Goal: Task Accomplishment & Management: Manage account settings

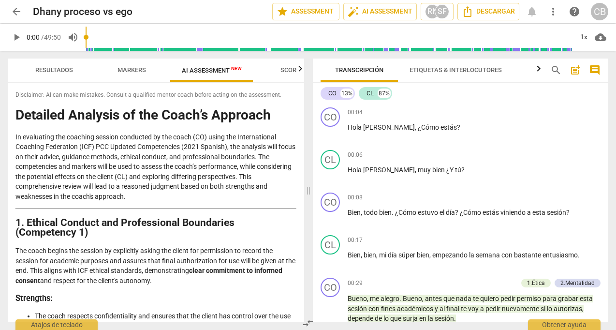
scroll to position [1653, 0]
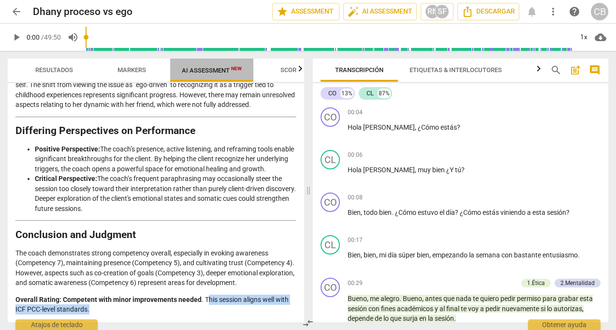
click at [201, 68] on span "AI Assessment New" at bounding box center [212, 70] width 60 height 7
click at [16, 12] on span "arrow_back" at bounding box center [17, 12] width 12 height 12
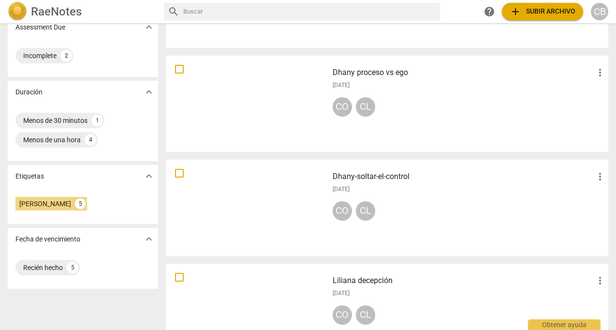
scroll to position [160, 0]
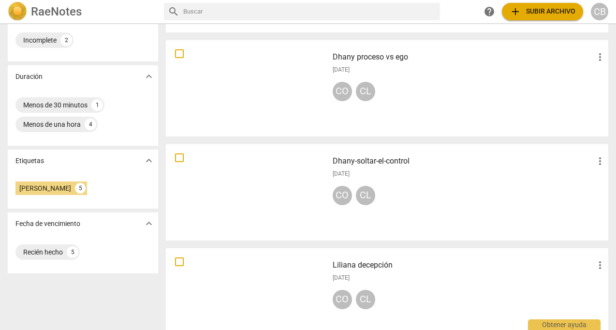
click at [147, 160] on span "expand_more" at bounding box center [149, 161] width 12 height 12
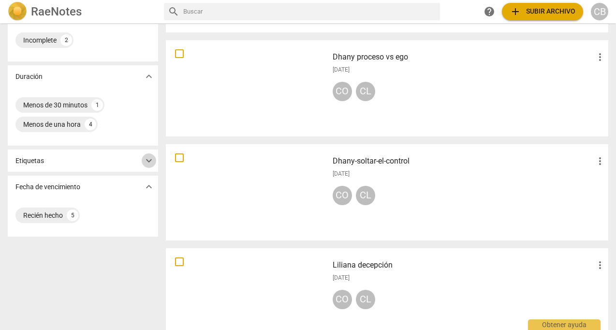
click at [147, 160] on span "expand_more" at bounding box center [149, 161] width 12 height 12
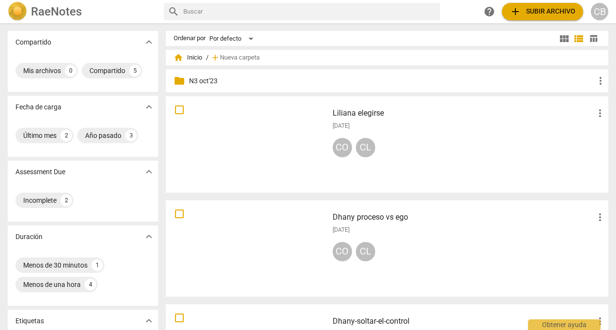
scroll to position [0, 0]
click at [20, 6] on img at bounding box center [17, 11] width 19 height 19
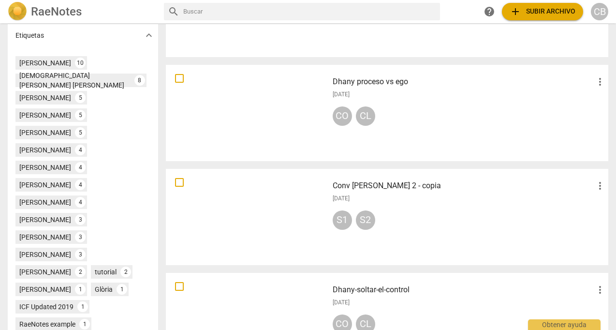
scroll to position [344, 0]
click at [41, 232] on div "[PERSON_NAME]" at bounding box center [45, 237] width 52 height 10
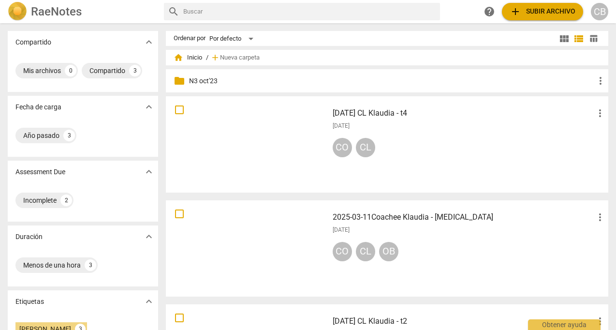
click at [394, 112] on h3 "[DATE] CL Klaudia - t4" at bounding box center [464, 113] width 262 height 12
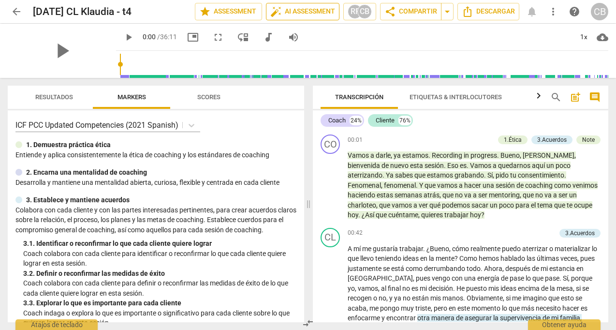
click at [302, 9] on span "auto_fix_high AI Assessment" at bounding box center [302, 12] width 65 height 12
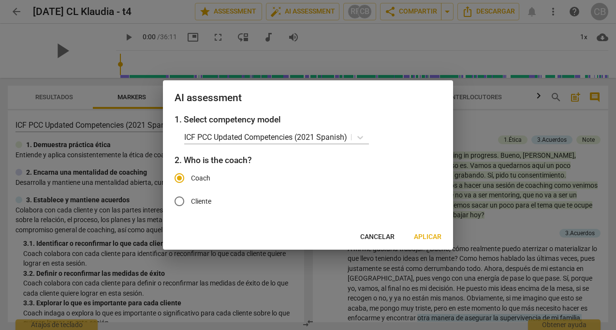
click at [426, 234] on span "Aplicar" at bounding box center [428, 237] width 28 height 10
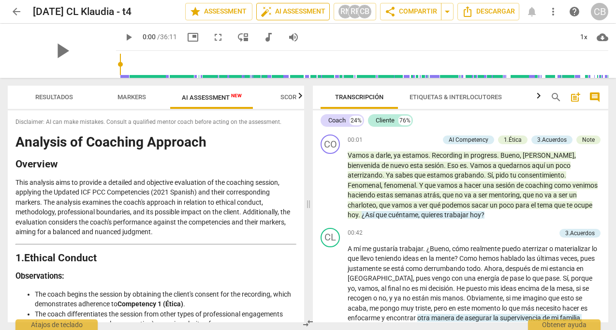
click at [306, 9] on span "auto_fix_high AI Assessment" at bounding box center [293, 12] width 65 height 12
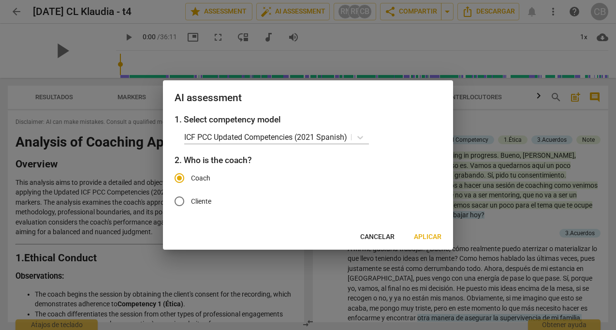
click at [373, 236] on span "Cancelar" at bounding box center [378, 237] width 34 height 10
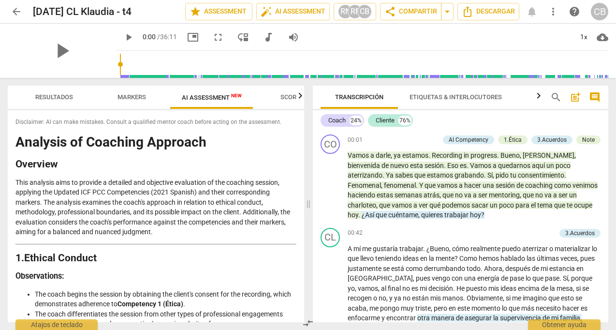
click at [210, 99] on span "AI Assessment New" at bounding box center [212, 97] width 60 height 7
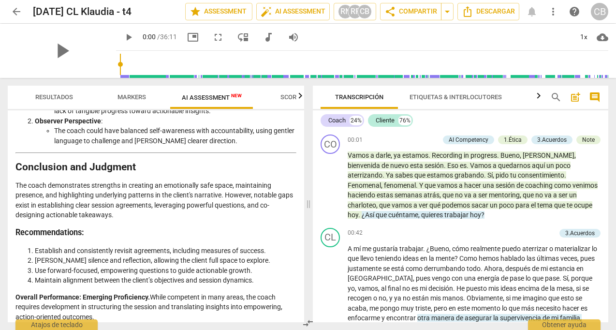
drag, startPoint x: 83, startPoint y: 289, endPoint x: 110, endPoint y: 309, distance: 33.6
click at [111, 310] on p "Overall Performance: Emerging Proficiency. While competent in many areas, the c…" at bounding box center [155, 307] width 281 height 30
copy p "Emerging Proficiency. While competent in many areas, the coach requires develop…"
click at [576, 96] on span "post_add" at bounding box center [576, 97] width 12 height 12
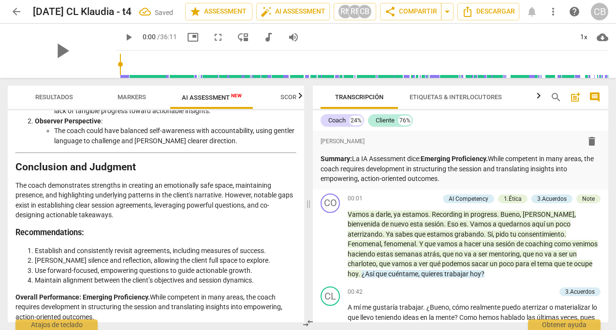
click at [300, 172] on div "Disclaimer: AI can make mistakes. Consult a qualified mentor coach before actin…" at bounding box center [156, 216] width 297 height 212
click at [19, 12] on span "arrow_back" at bounding box center [17, 12] width 12 height 12
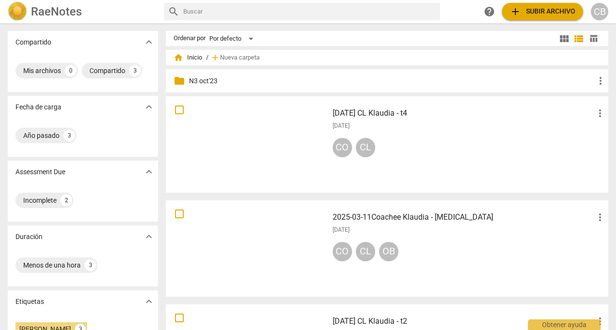
click at [19, 15] on img at bounding box center [17, 11] width 19 height 19
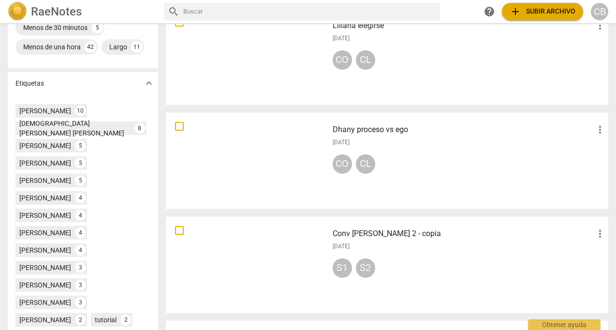
scroll to position [297, 0]
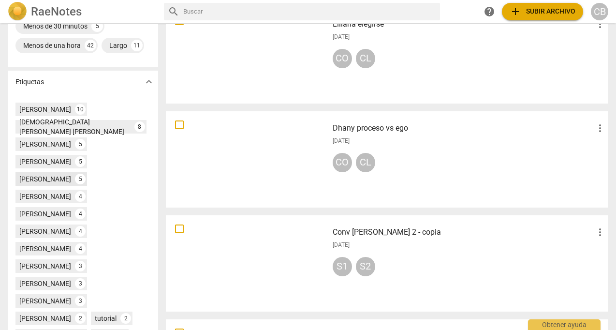
click at [44, 174] on div "[PERSON_NAME]" at bounding box center [45, 179] width 52 height 10
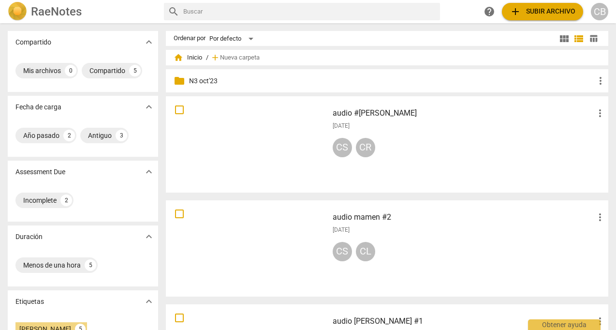
click at [277, 132] on div at bounding box center [247, 145] width 156 height 90
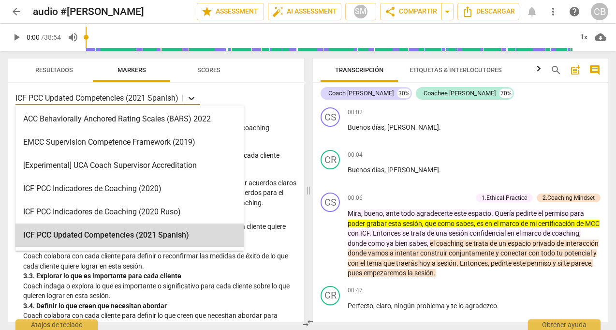
click at [194, 97] on icon at bounding box center [192, 98] width 10 height 10
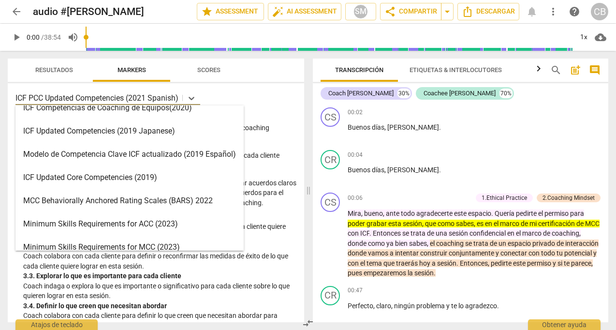
scroll to position [150, 0]
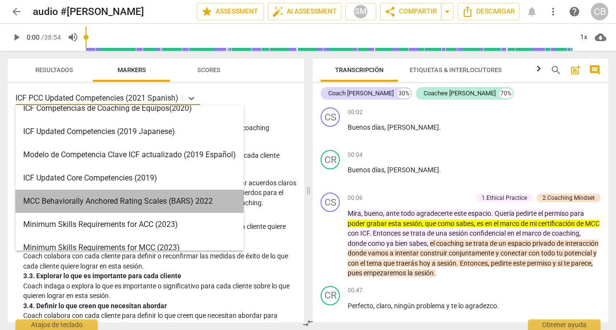
click at [93, 201] on div "MCC Behaviorally Anchored Rating Scales (BARS) 2022" at bounding box center [129, 201] width 228 height 23
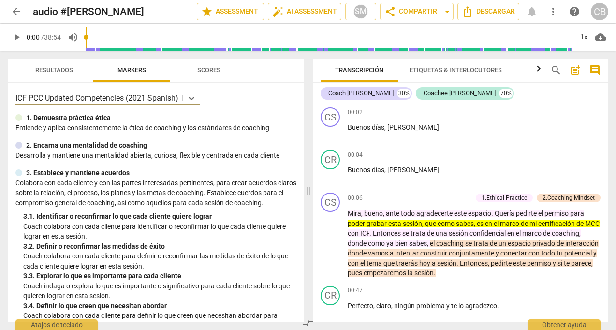
scroll to position [0, 0]
click at [16, 12] on span "arrow_back" at bounding box center [17, 12] width 12 height 12
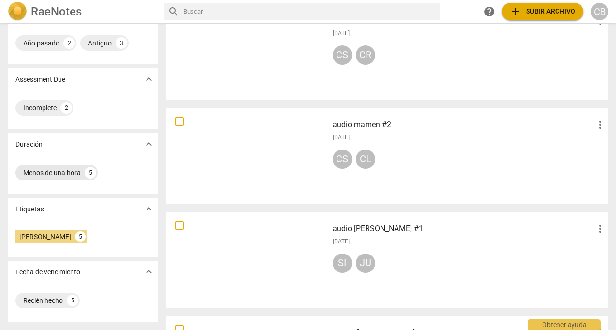
scroll to position [90, 0]
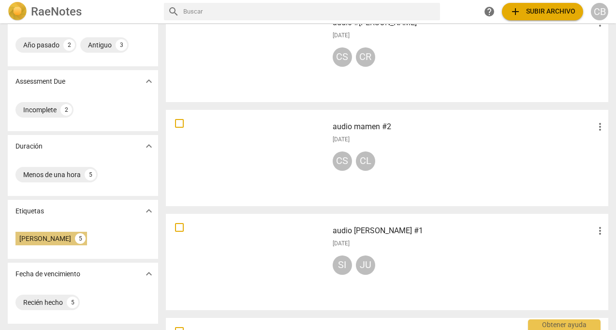
click at [43, 236] on div "[PERSON_NAME]" at bounding box center [45, 239] width 52 height 10
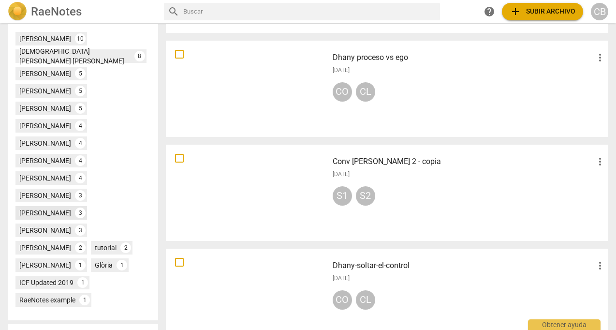
scroll to position [364, 0]
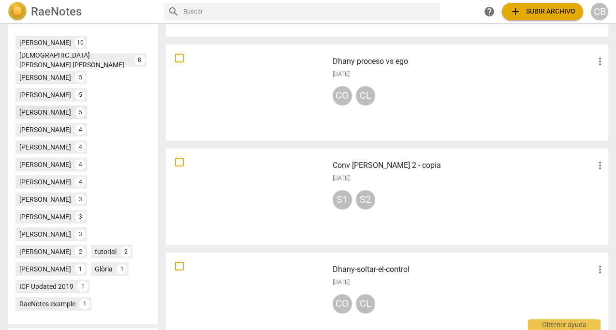
click at [45, 107] on div "[PERSON_NAME]" at bounding box center [45, 112] width 52 height 10
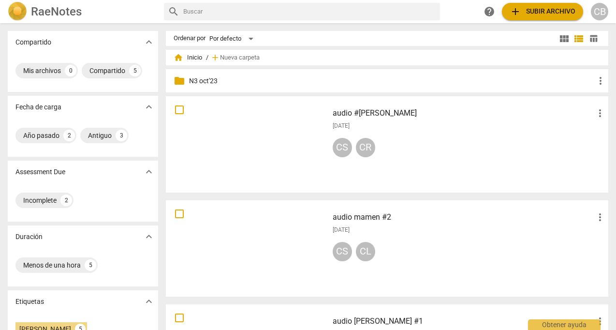
click at [264, 140] on div at bounding box center [247, 145] width 156 height 90
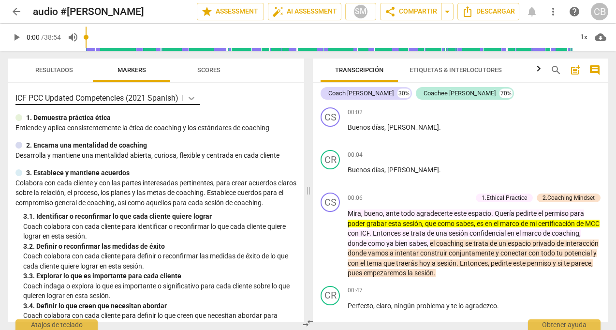
click at [193, 98] on icon at bounding box center [192, 98] width 10 height 10
click at [601, 11] on div "CB" at bounding box center [599, 11] width 17 height 17
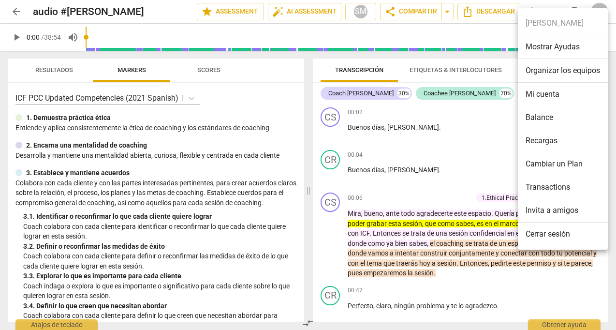
click at [549, 91] on li "Mi cuenta" at bounding box center [563, 94] width 90 height 23
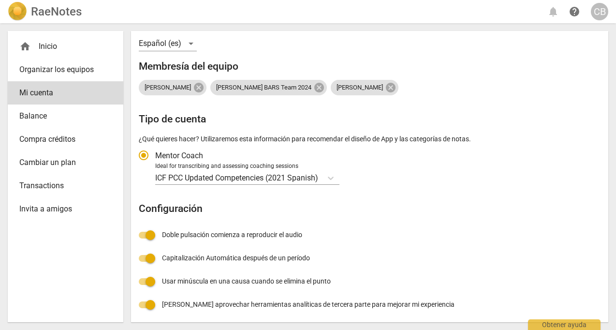
scroll to position [129, 0]
click at [332, 175] on icon "Tipo de cuenta" at bounding box center [331, 179] width 10 height 10
click at [0, 0] on input "Ideal for transcribing and assessing coaching sessions ICF PCC Updated Competen…" at bounding box center [0, 0] width 0 height 0
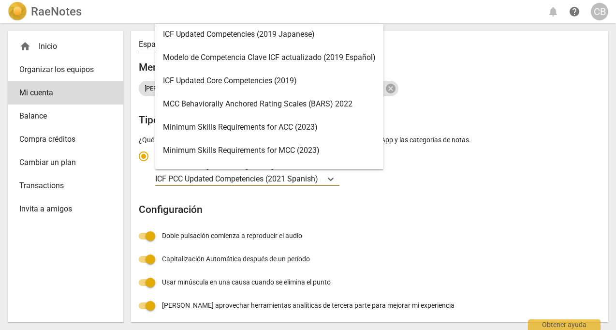
scroll to position [187, 0]
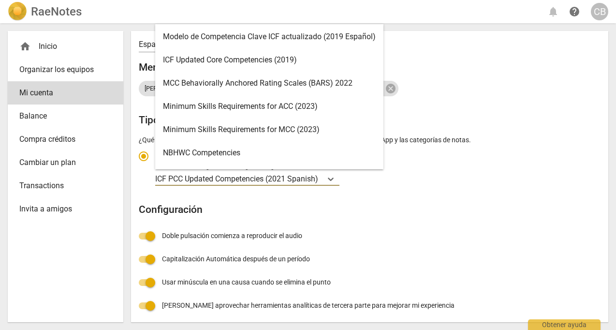
click at [202, 83] on div "MCC Behaviorally Anchored Rating Scales (BARS) 2022" at bounding box center [269, 83] width 228 height 23
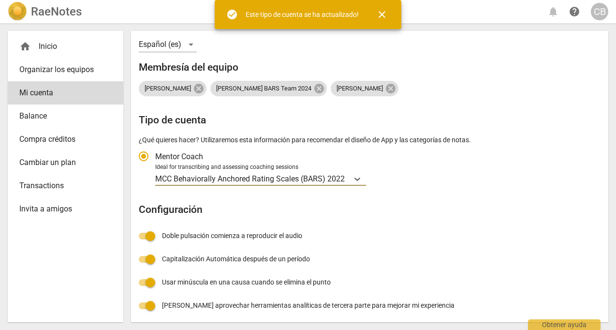
radio input "false"
click at [382, 15] on span "close" at bounding box center [382, 15] width 12 height 12
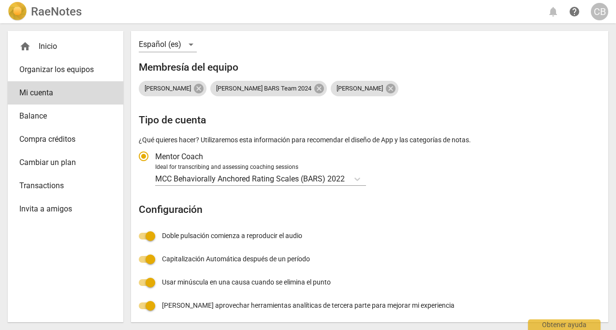
click at [21, 9] on img at bounding box center [17, 11] width 19 height 19
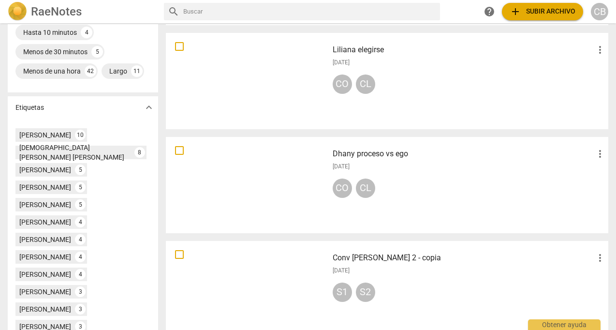
scroll to position [281, 0]
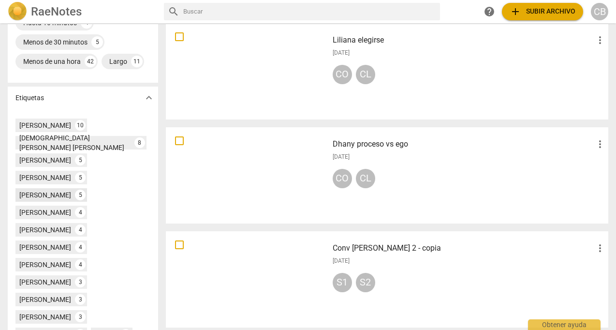
click at [44, 190] on div "[PERSON_NAME]" at bounding box center [45, 195] width 52 height 10
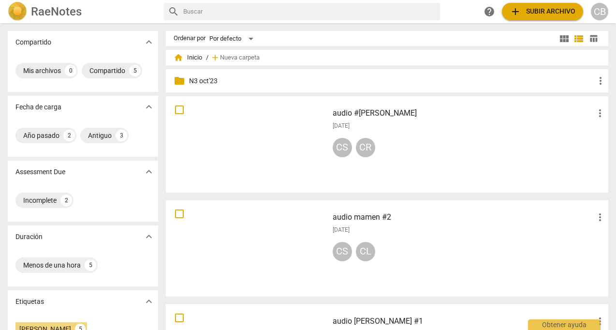
click at [266, 145] on div at bounding box center [247, 145] width 156 height 90
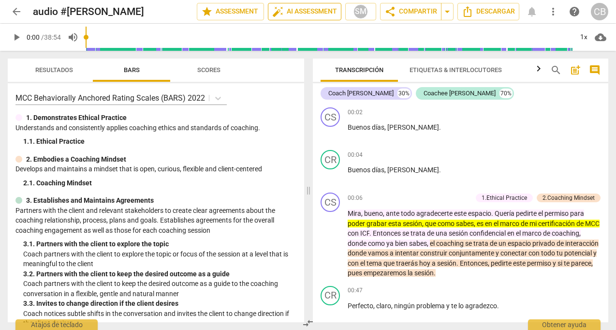
click at [298, 8] on span "auto_fix_high AI Assessment" at bounding box center [304, 12] width 65 height 12
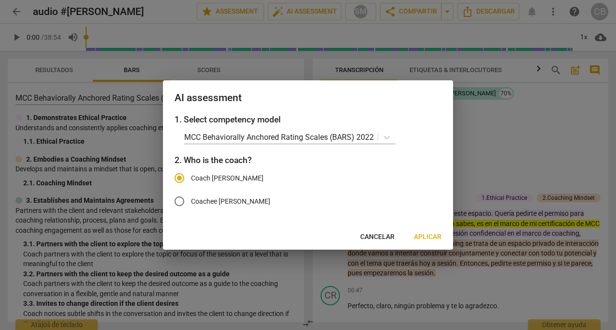
click at [431, 237] on span "Aplicar" at bounding box center [428, 237] width 28 height 10
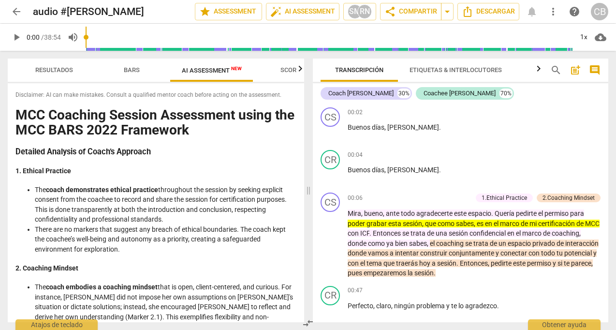
click at [205, 71] on span "AI Assessment New" at bounding box center [212, 70] width 60 height 7
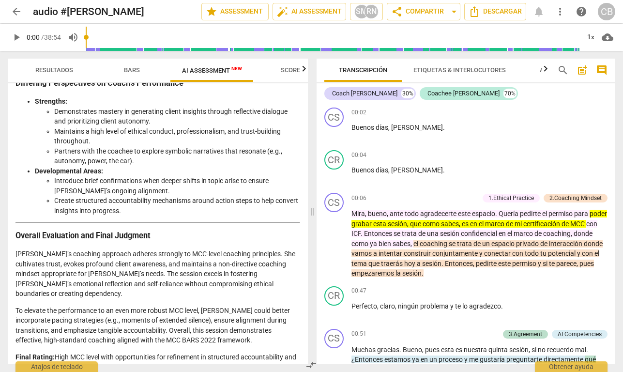
scroll to position [1529, 0]
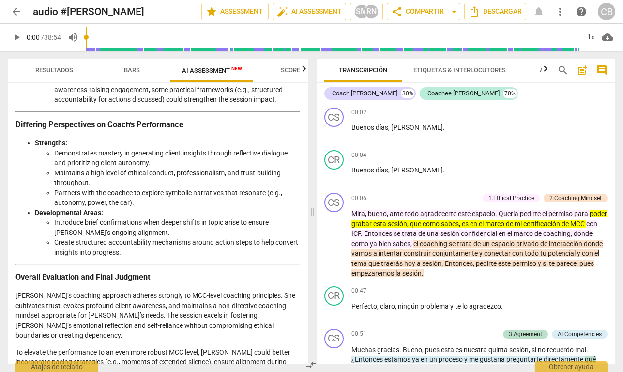
drag, startPoint x: 55, startPoint y: 310, endPoint x: 15, endPoint y: 245, distance: 76.7
click at [15, 245] on div "Disclaimer: AI can make mistakes. Consult a qualified mentor coach before actin…" at bounding box center [158, 223] width 300 height 281
copy div "[PERSON_NAME]’s coaching approach adheres strongly to MCC-level coaching princi…"
click at [581, 69] on span "post_add" at bounding box center [582, 70] width 12 height 12
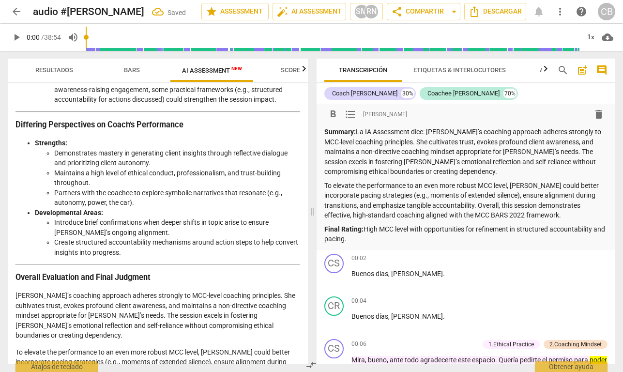
click at [493, 168] on p "Summary: La IA Assessment dice: [PERSON_NAME]’s coaching approach adheres stron…" at bounding box center [466, 152] width 284 height 50
click at [17, 11] on span "arrow_back" at bounding box center [17, 12] width 12 height 12
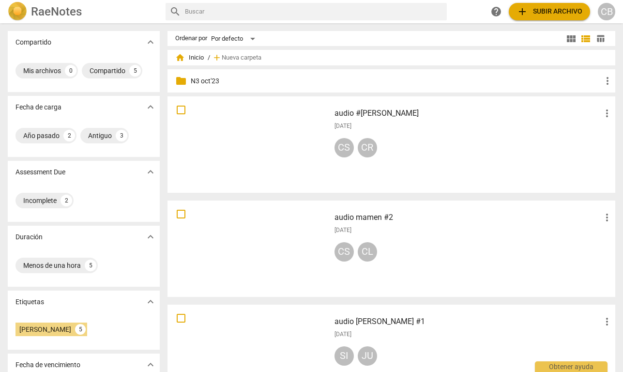
click at [17, 15] on img at bounding box center [17, 11] width 19 height 19
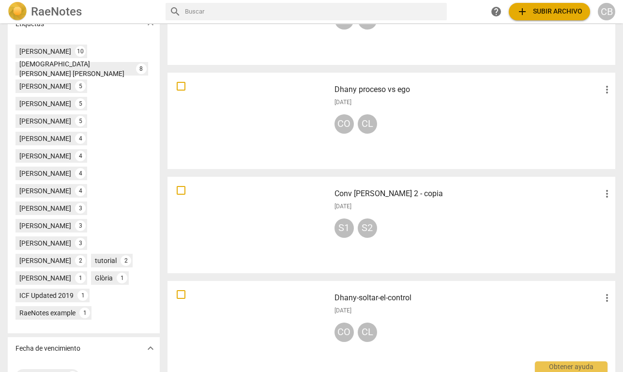
scroll to position [343, 0]
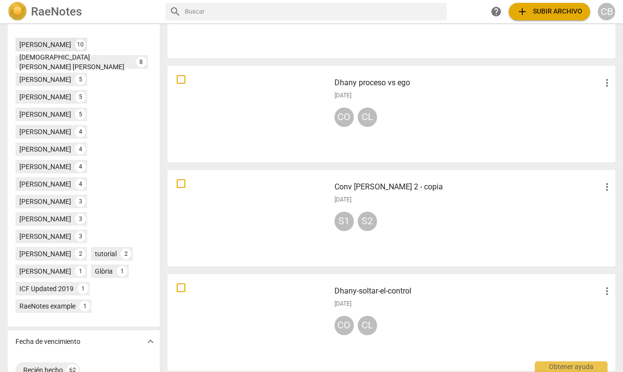
click at [60, 49] on div "[PERSON_NAME]" at bounding box center [45, 45] width 52 height 10
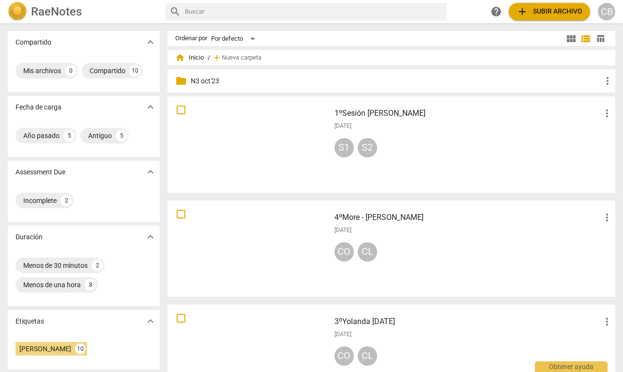
click at [276, 134] on div at bounding box center [249, 145] width 156 height 90
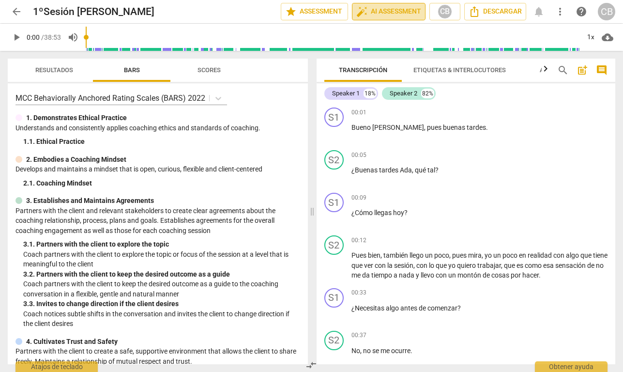
click at [400, 14] on span "auto_fix_high AI Assessment" at bounding box center [388, 12] width 65 height 12
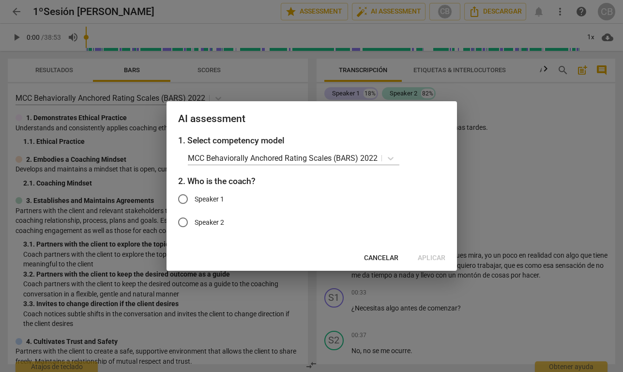
click at [380, 255] on span "Cancelar" at bounding box center [381, 258] width 34 height 10
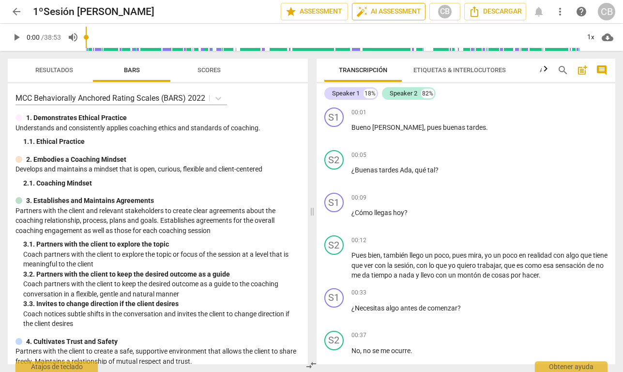
click at [403, 10] on span "auto_fix_high AI Assessment" at bounding box center [388, 12] width 65 height 12
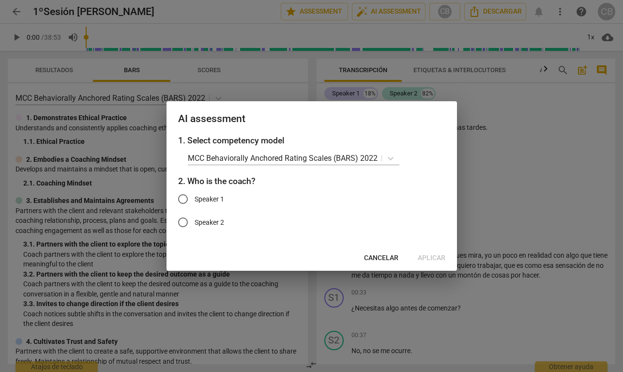
click at [215, 197] on span "Speaker 1" at bounding box center [210, 199] width 30 height 10
click at [195, 197] on input "Speaker 1" at bounding box center [182, 198] width 23 height 23
radio input "true"
click at [434, 254] on span "Aplicar" at bounding box center [432, 258] width 28 height 10
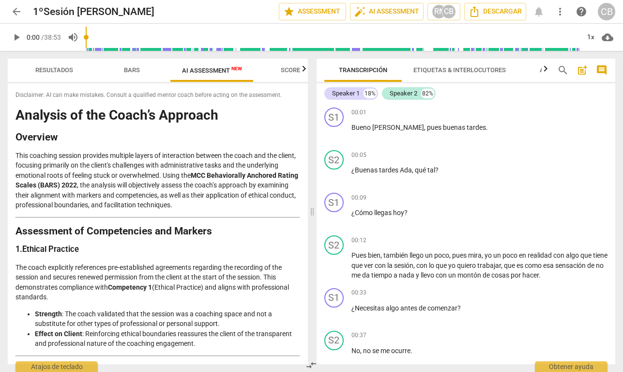
click at [213, 70] on span "AI Assessment New" at bounding box center [212, 70] width 60 height 7
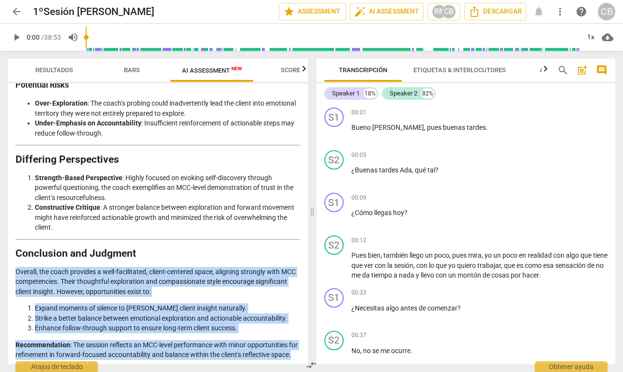
drag, startPoint x: 16, startPoint y: 260, endPoint x: 50, endPoint y: 353, distance: 98.7
copy div "Overall, the coach provides a well-facilitated, client-centered space, aligning…"
click at [583, 68] on span "post_add" at bounding box center [582, 70] width 12 height 12
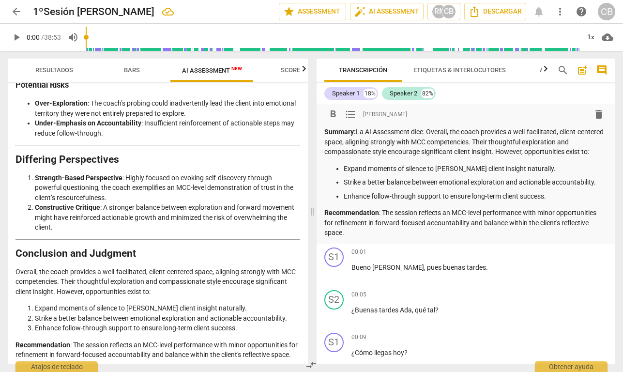
click at [502, 108] on div "format_bold format_list_bulleted [PERSON_NAME] delete" at bounding box center [466, 113] width 284 height 17
click at [15, 10] on span "arrow_back" at bounding box center [17, 12] width 12 height 12
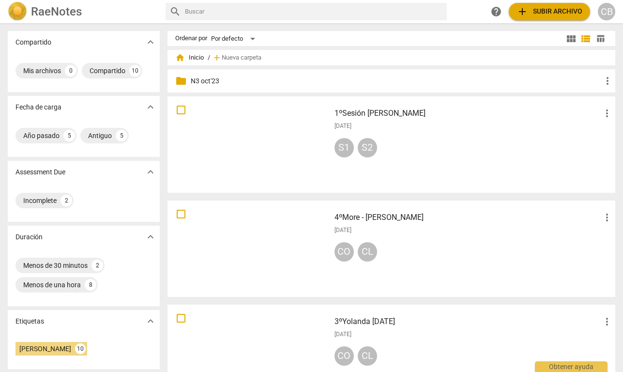
click at [16, 12] on img at bounding box center [17, 11] width 19 height 19
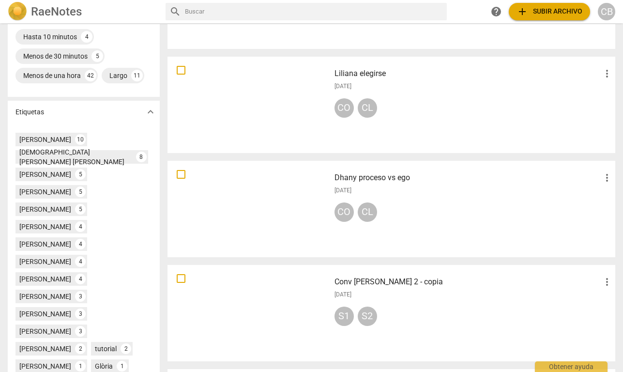
scroll to position [249, 0]
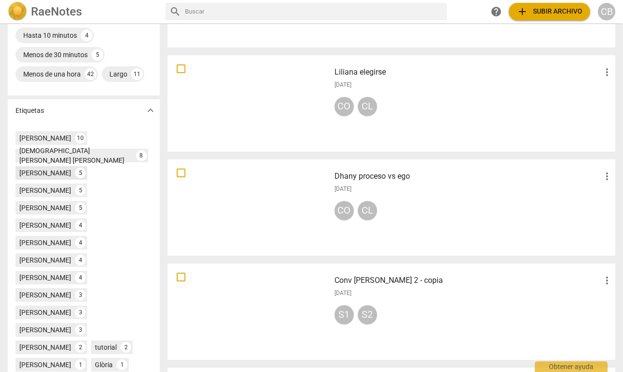
click at [47, 178] on div "[PERSON_NAME]" at bounding box center [45, 173] width 52 height 10
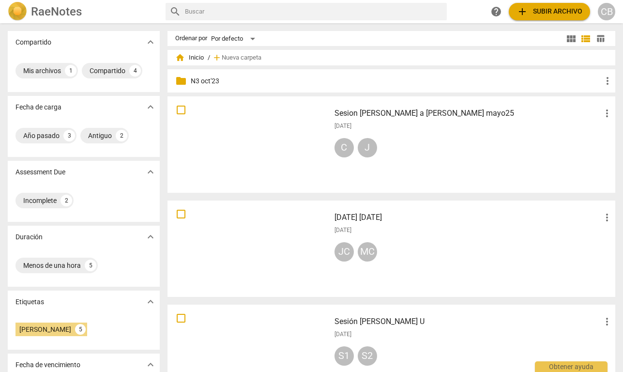
click at [605, 10] on div "CB" at bounding box center [606, 11] width 17 height 17
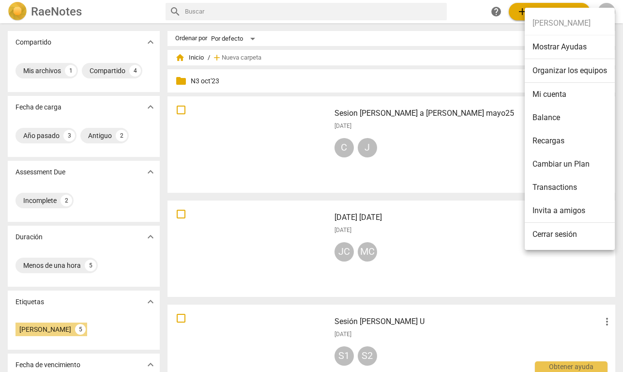
click at [554, 91] on li "Mi cuenta" at bounding box center [570, 94] width 90 height 23
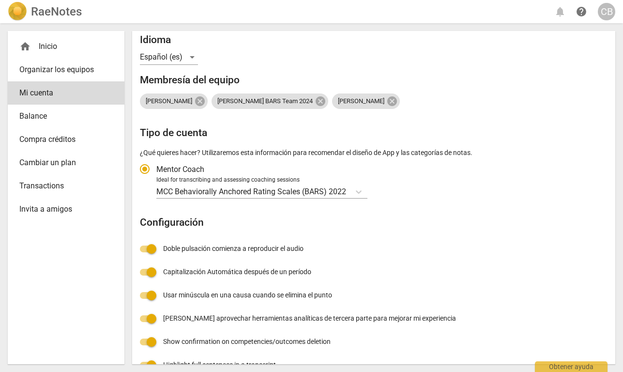
scroll to position [117, 0]
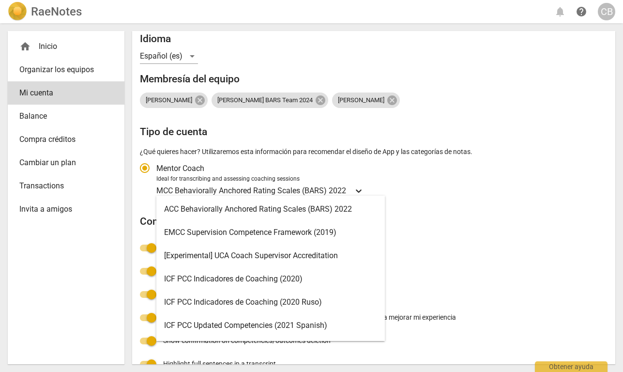
click at [359, 186] on icon "Tipo de cuenta" at bounding box center [359, 191] width 10 height 10
click at [0, 0] on input "Ideal for transcribing and assessing coaching sessions MCC Behaviorally Anchore…" at bounding box center [0, 0] width 0 height 0
click at [231, 322] on div "ICF PCC Updated Competencies (2021 Spanish)" at bounding box center [270, 325] width 228 height 23
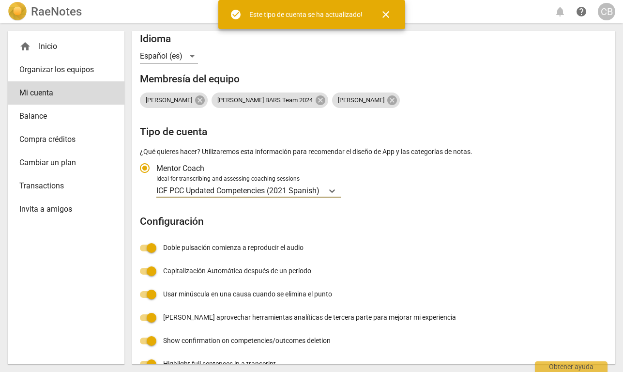
radio input "false"
click at [20, 11] on img at bounding box center [17, 11] width 19 height 19
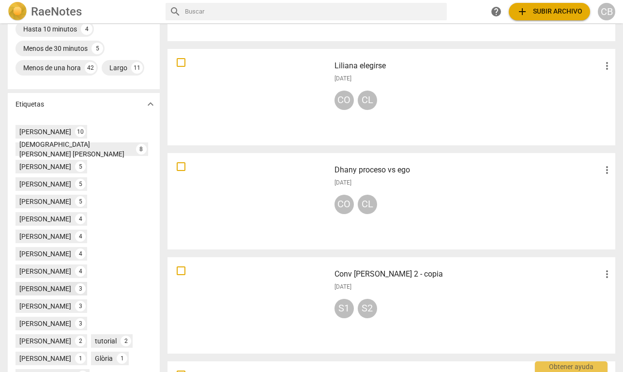
scroll to position [257, 0]
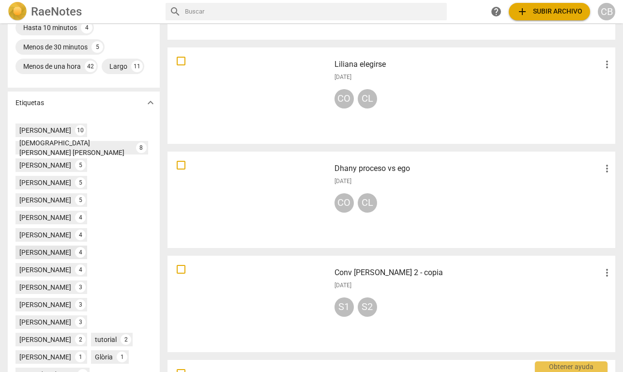
click at [71, 247] on div "[PERSON_NAME]" at bounding box center [45, 252] width 52 height 10
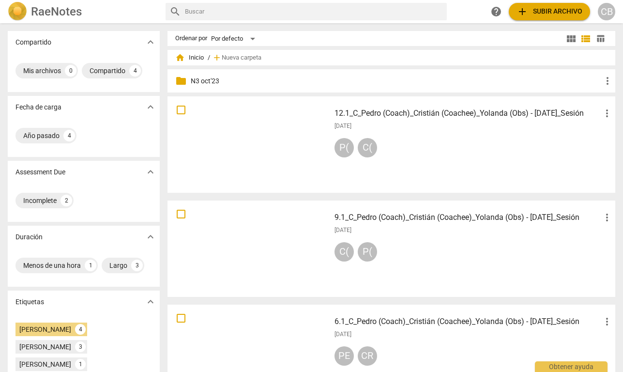
click at [312, 127] on div at bounding box center [249, 145] width 156 height 90
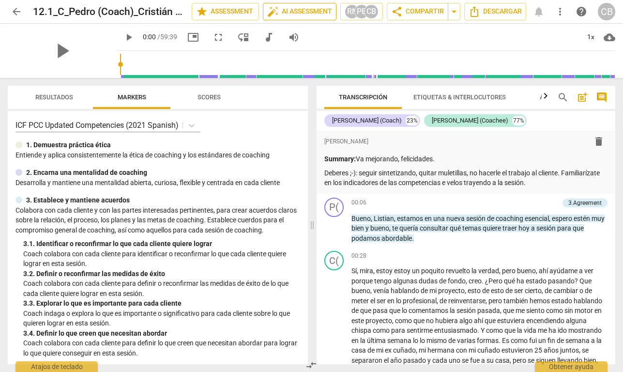
click at [310, 10] on span "auto_fix_high AI Assessment" at bounding box center [299, 12] width 65 height 12
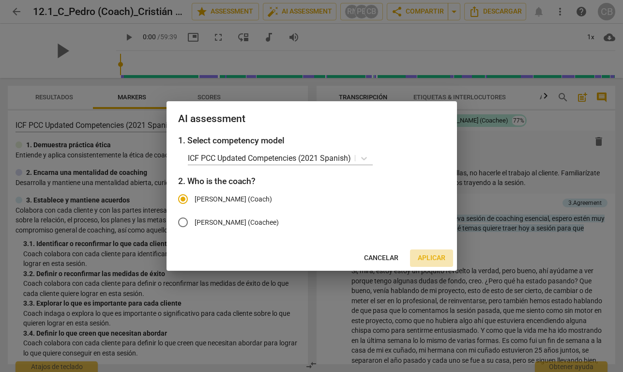
click at [428, 255] on span "Aplicar" at bounding box center [432, 258] width 28 height 10
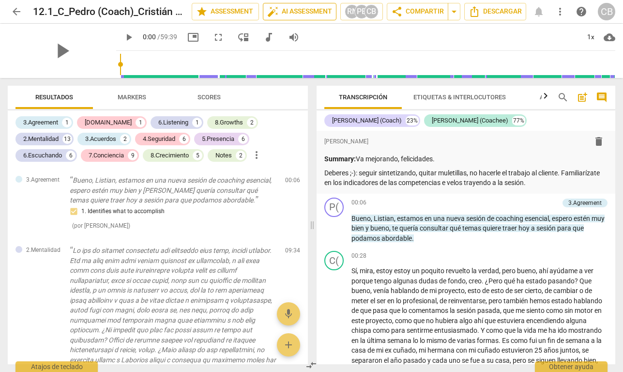
click at [299, 11] on span "auto_fix_high AI Assessment" at bounding box center [299, 12] width 65 height 12
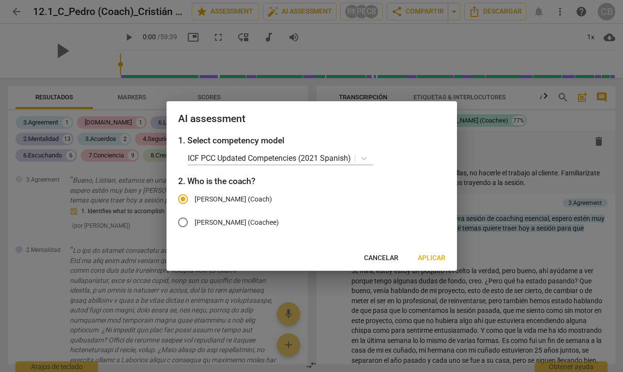
click at [434, 257] on span "Aplicar" at bounding box center [432, 258] width 28 height 10
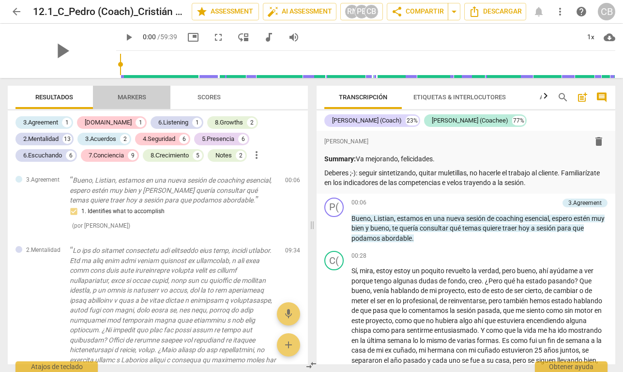
click at [134, 98] on span "Markers" at bounding box center [132, 96] width 29 height 7
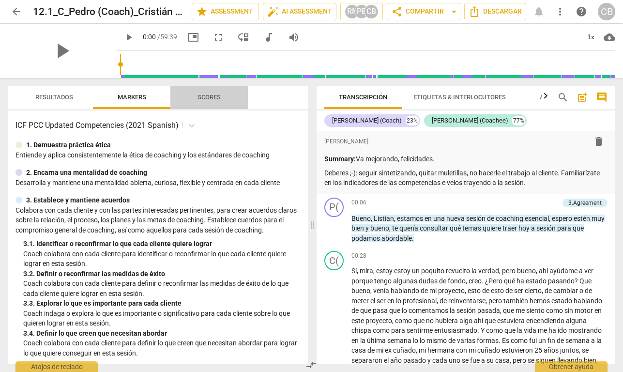
click at [213, 97] on span "Scores" at bounding box center [208, 96] width 23 height 7
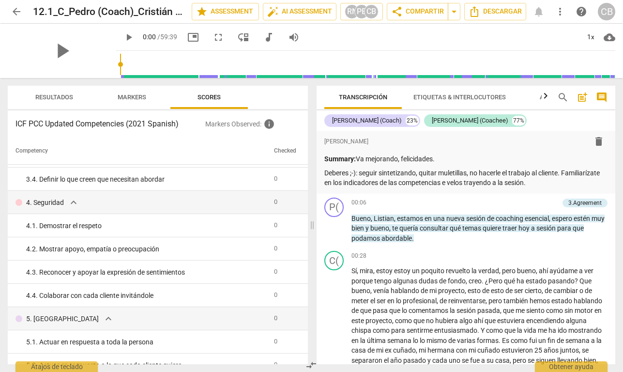
scroll to position [137, 0]
click at [16, 14] on span "arrow_back" at bounding box center [17, 12] width 12 height 12
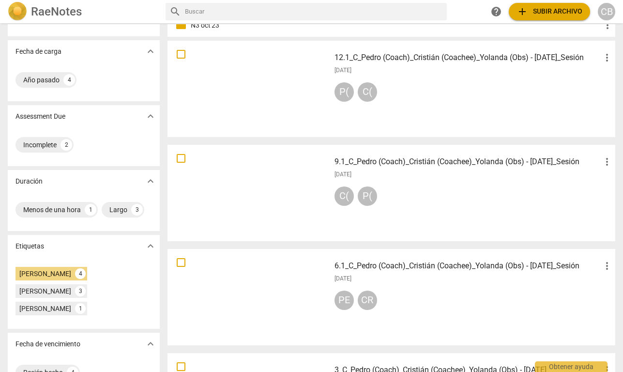
scroll to position [60, 0]
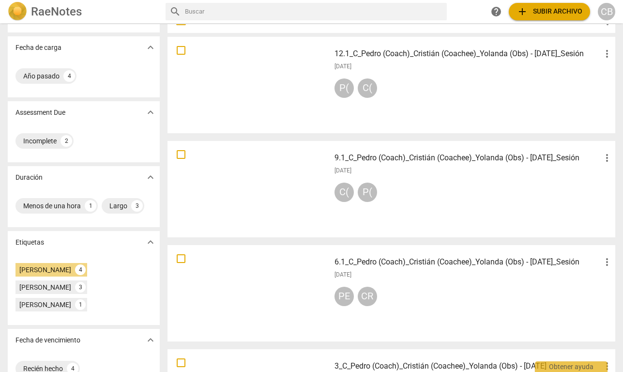
click at [411, 280] on div "6.1_C_Pedro (Coach)_Cristián (Coachee)_Yolanda (Obs) - [DATE]_Sesión more_vert …" at bounding box center [474, 293] width 294 height 90
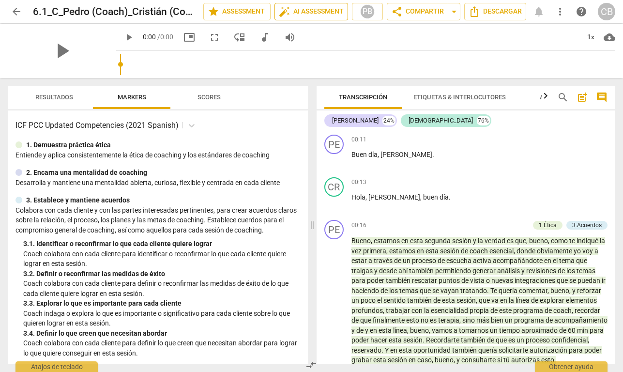
click at [322, 10] on span "auto_fix_high AI Assessment" at bounding box center [311, 12] width 65 height 12
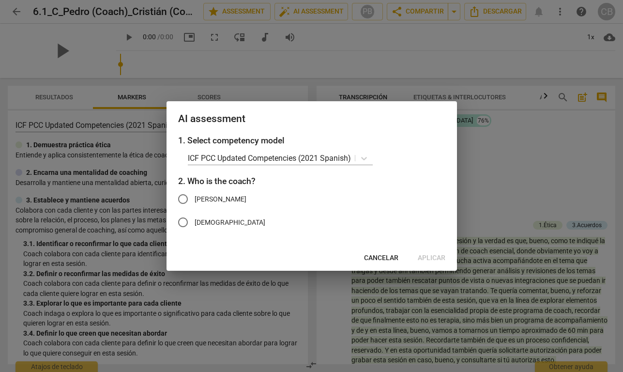
click at [204, 196] on span "[PERSON_NAME]" at bounding box center [221, 199] width 52 height 10
click at [195, 196] on input "[PERSON_NAME]" at bounding box center [182, 198] width 23 height 23
radio input "true"
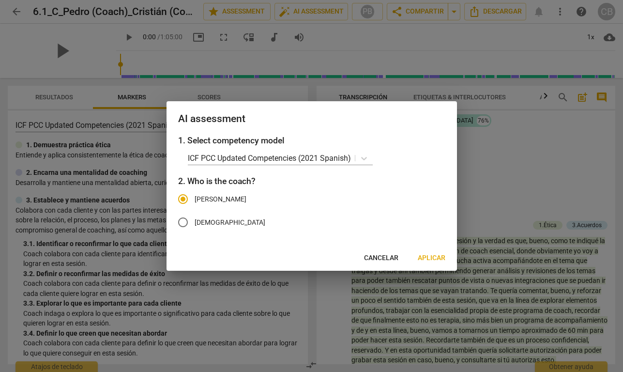
click at [422, 255] on span "Aplicar" at bounding box center [432, 258] width 28 height 10
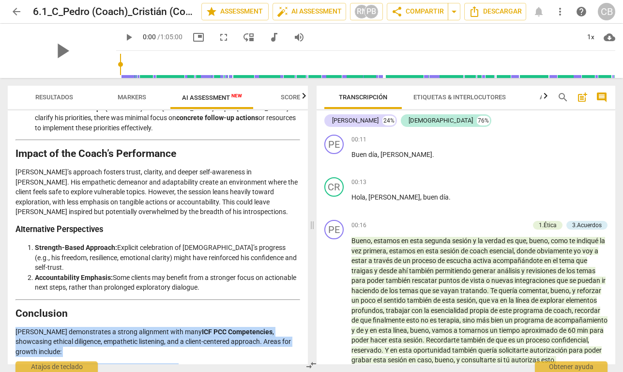
drag, startPoint x: 17, startPoint y: 214, endPoint x: 179, endPoint y: 353, distance: 213.1
copy div "[PERSON_NAME] demonstrates a strong alignment with many ICF PCC Competencies , …"
click at [581, 95] on span "post_add" at bounding box center [582, 97] width 12 height 12
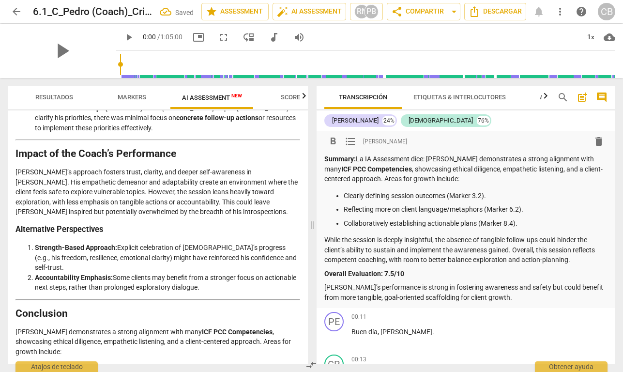
click at [427, 158] on p "Summary: La IA Assessment dice: [PERSON_NAME] demonstrates a strong alignment w…" at bounding box center [466, 169] width 284 height 30
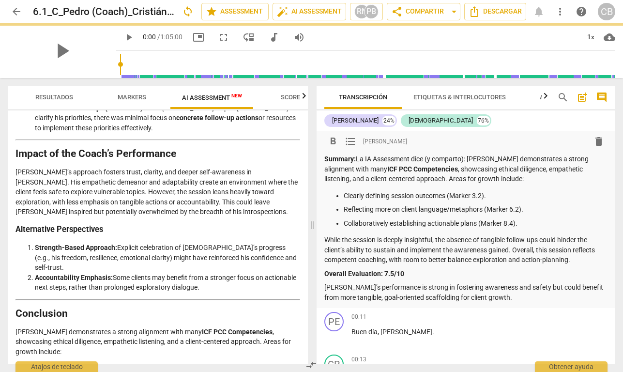
click at [434, 138] on div "format_bold format_list_bulleted [PERSON_NAME] delete" at bounding box center [466, 141] width 284 height 17
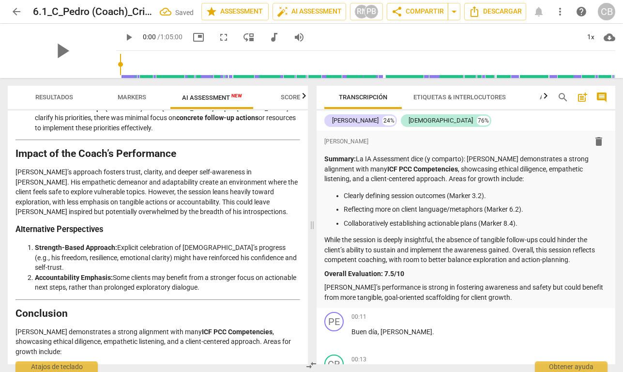
click at [453, 122] on div "[PERSON_NAME] 24% [DEMOGRAPHIC_DATA] 76%" at bounding box center [466, 120] width 284 height 16
click at [574, 204] on p "Reflecting more on client language/metaphors (Marker 6.2)." at bounding box center [476, 209] width 264 height 10
click at [17, 13] on span "arrow_back" at bounding box center [17, 12] width 12 height 12
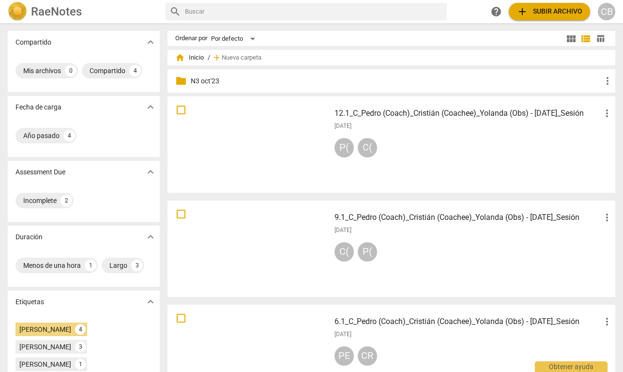
click at [20, 13] on img at bounding box center [17, 11] width 19 height 19
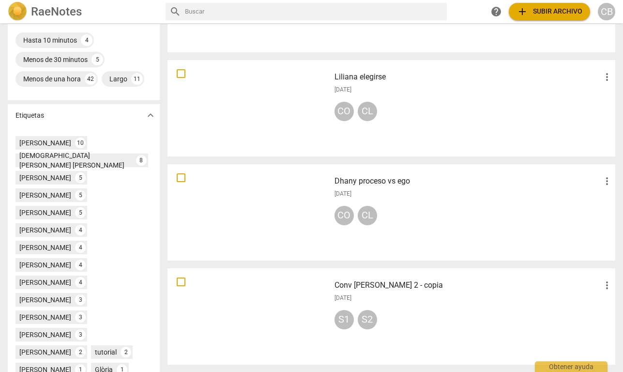
scroll to position [249, 0]
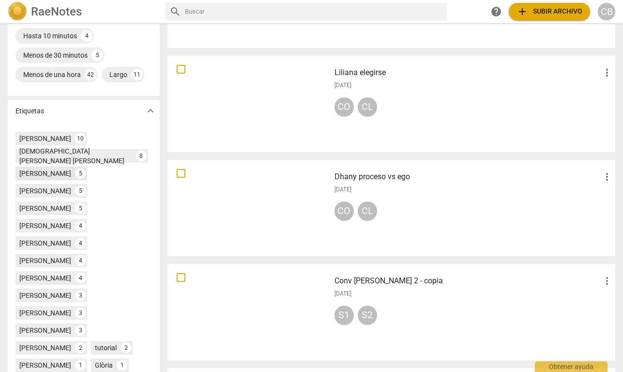
click at [45, 178] on div "[PERSON_NAME]" at bounding box center [45, 173] width 52 height 10
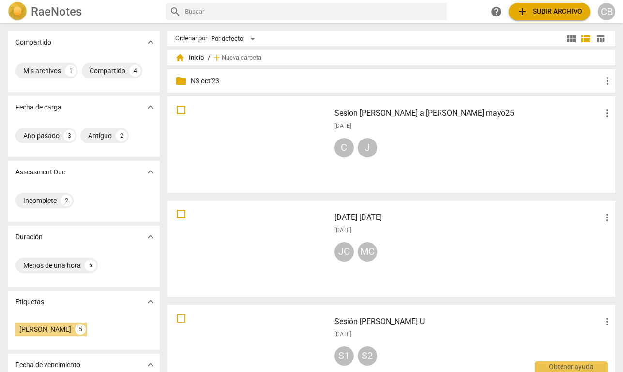
click at [291, 127] on div at bounding box center [249, 145] width 156 height 90
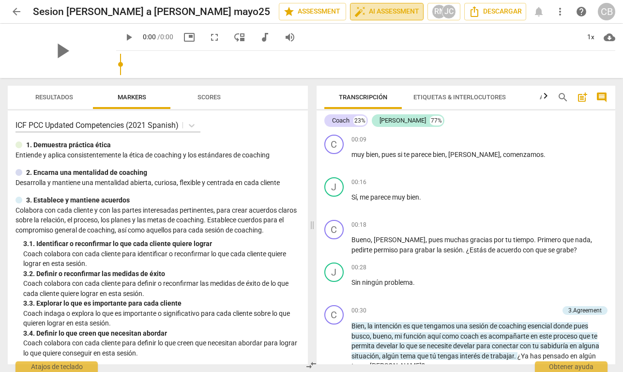
click at [391, 11] on span "auto_fix_high AI Assessment" at bounding box center [386, 12] width 65 height 12
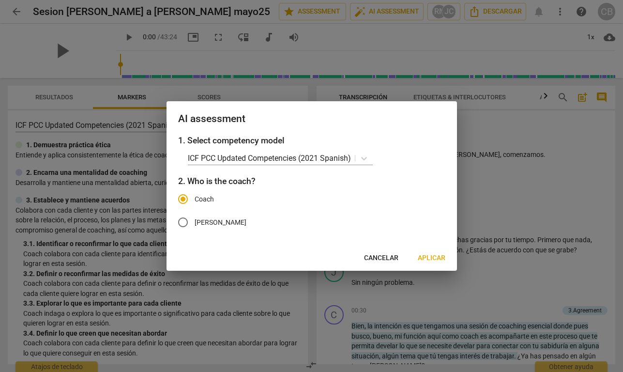
click at [397, 255] on span "Cancelar" at bounding box center [381, 258] width 34 height 10
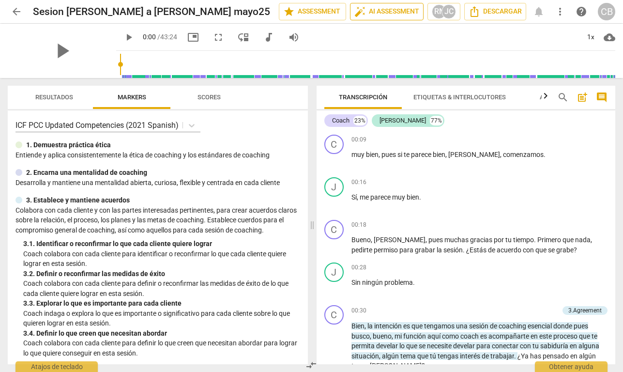
click at [407, 13] on span "auto_fix_high AI Assessment" at bounding box center [386, 12] width 65 height 12
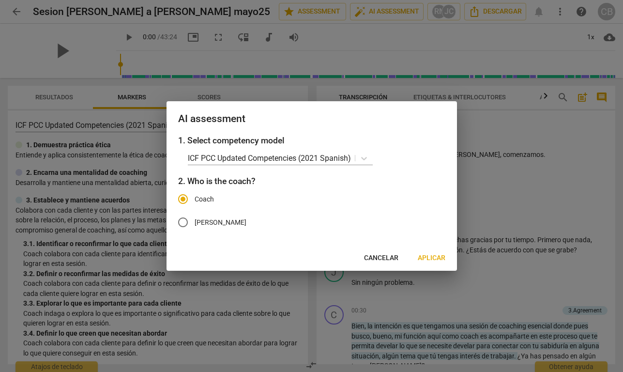
click at [425, 256] on span "Aplicar" at bounding box center [432, 258] width 28 height 10
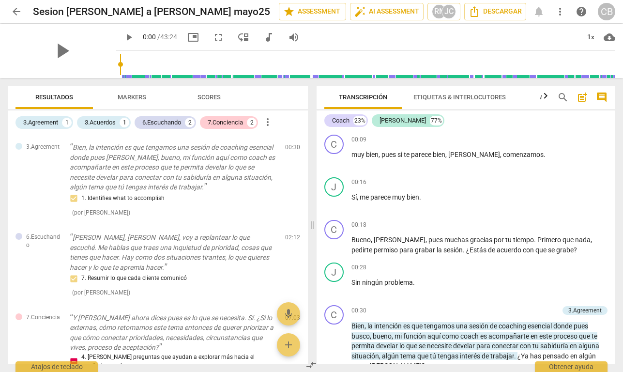
click at [212, 94] on span "Scores" at bounding box center [208, 96] width 23 height 7
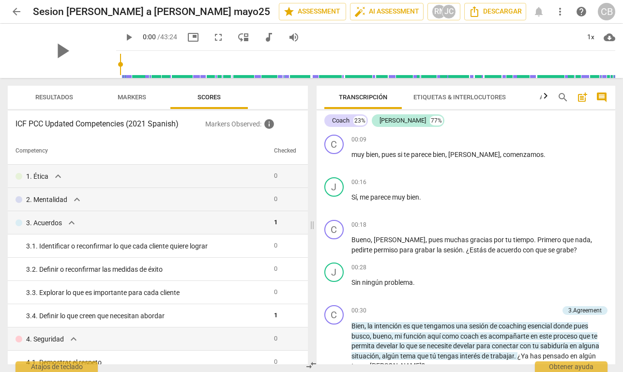
click at [136, 95] on span "Markers" at bounding box center [132, 96] width 29 height 7
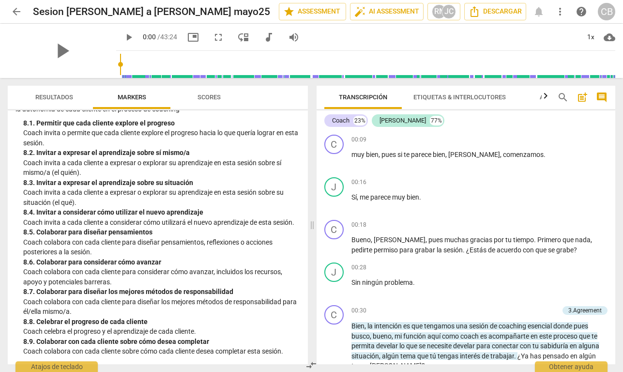
scroll to position [1081, 0]
click at [303, 10] on span "star Assessment" at bounding box center [312, 12] width 59 height 12
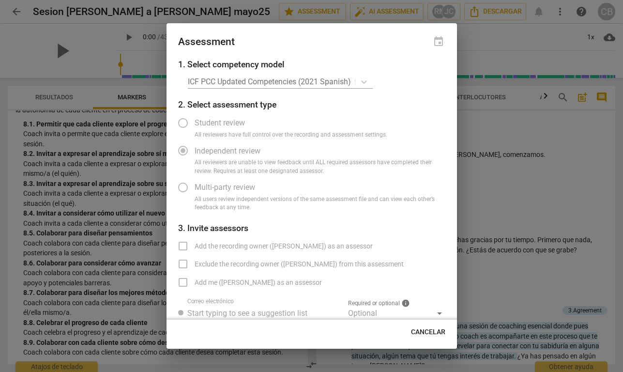
click at [426, 330] on span "Cancelar" at bounding box center [428, 332] width 34 height 10
radio input "false"
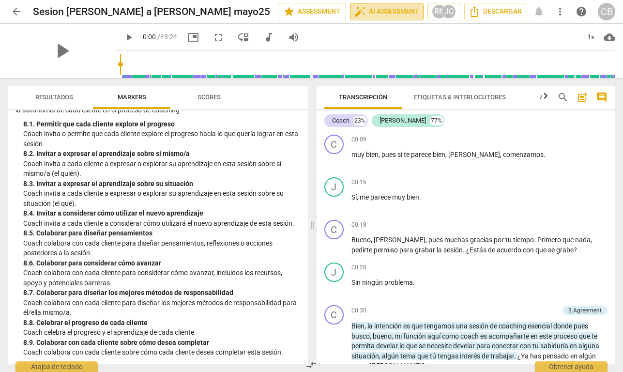
click at [388, 12] on span "auto_fix_high AI Assessment" at bounding box center [386, 12] width 65 height 12
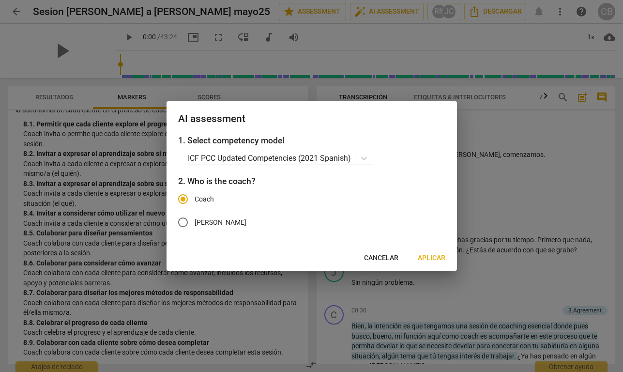
click at [431, 255] on span "Aplicar" at bounding box center [432, 258] width 28 height 10
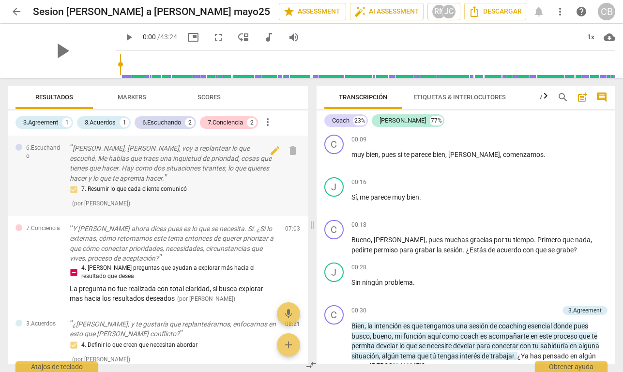
scroll to position [98, 0]
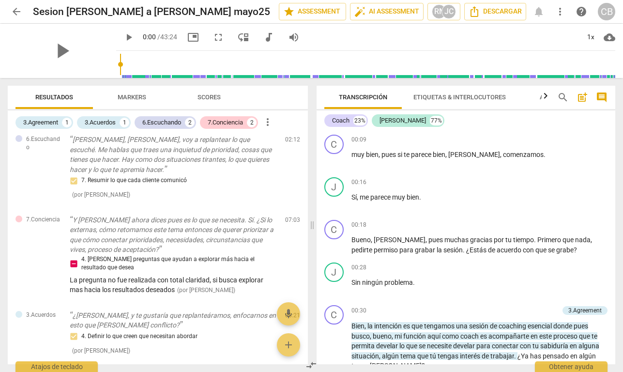
click at [15, 11] on span "arrow_back" at bounding box center [17, 12] width 12 height 12
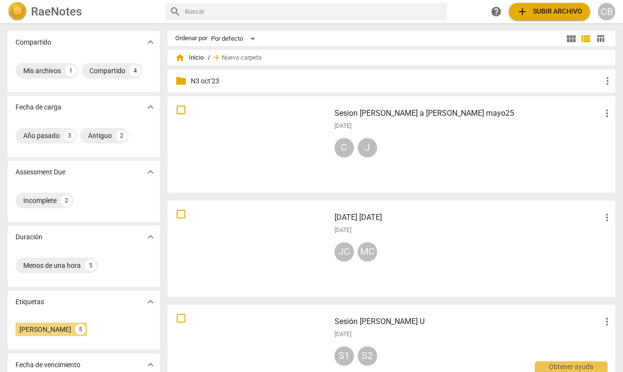
click at [274, 239] on div at bounding box center [249, 249] width 156 height 90
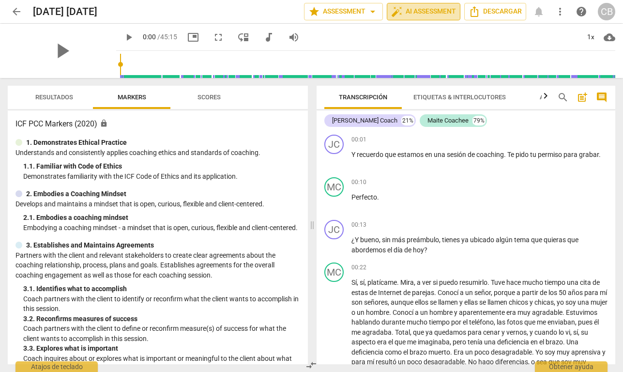
click at [440, 10] on span "auto_fix_high AI Assessment" at bounding box center [423, 12] width 65 height 12
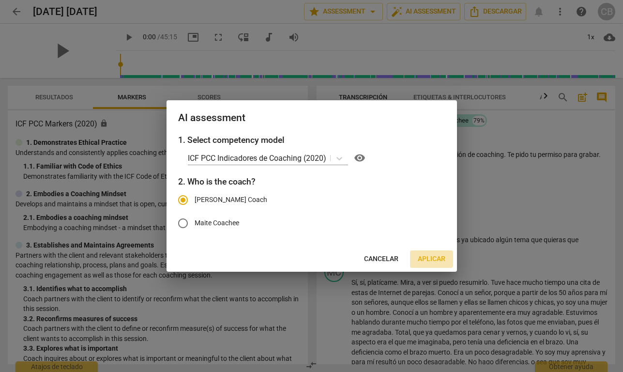
click at [426, 254] on span "Aplicar" at bounding box center [432, 259] width 28 height 10
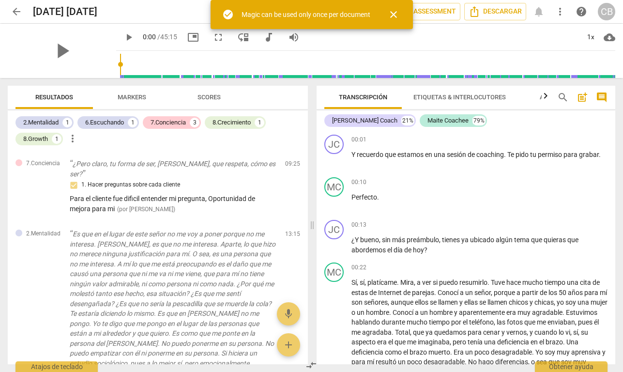
click at [394, 13] on span "close" at bounding box center [394, 15] width 12 height 12
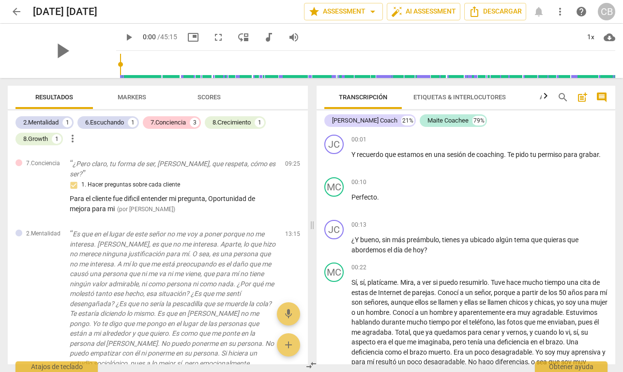
click at [213, 96] on span "Scores" at bounding box center [208, 96] width 23 height 7
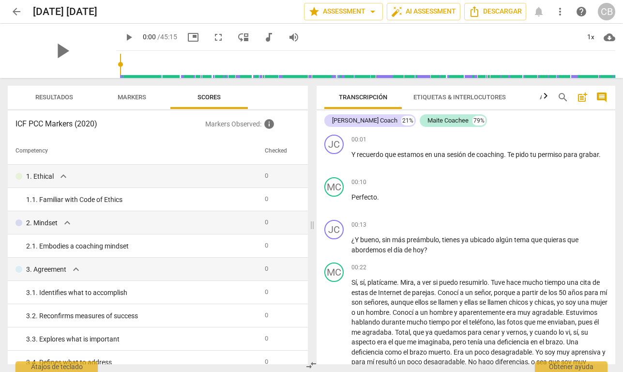
click at [57, 95] on span "Resultados" at bounding box center [54, 96] width 38 height 7
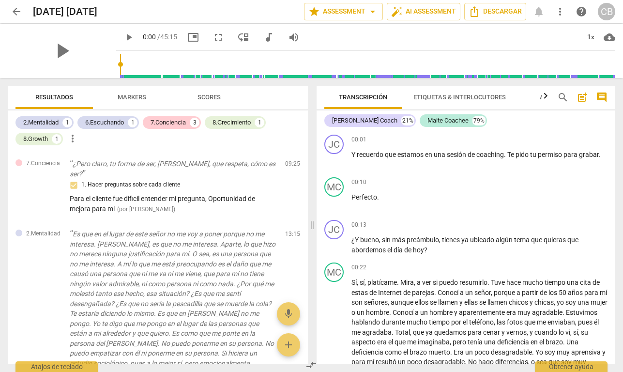
click at [16, 12] on span "arrow_back" at bounding box center [17, 12] width 12 height 12
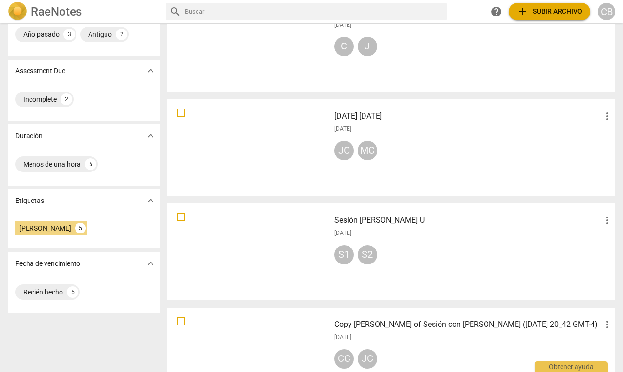
scroll to position [145, 0]
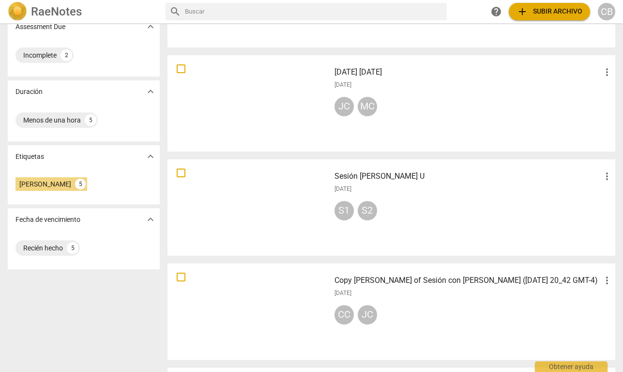
click at [270, 206] on div at bounding box center [249, 208] width 156 height 90
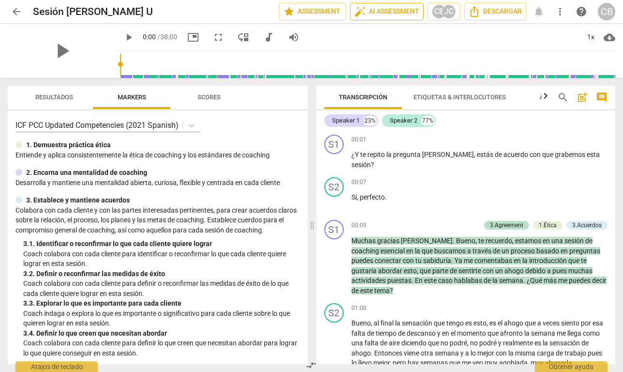
click at [404, 13] on span "auto_fix_high AI Assessment" at bounding box center [386, 12] width 65 height 12
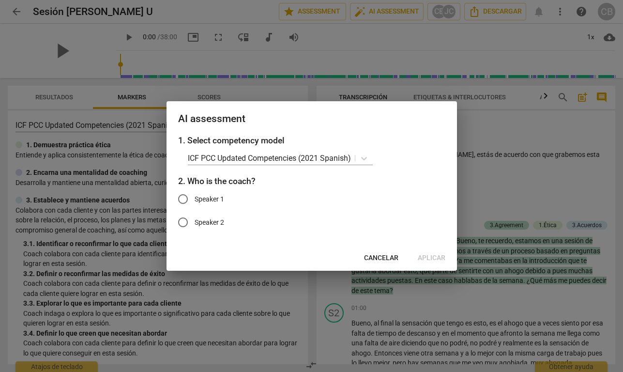
click at [210, 199] on span "Speaker 1" at bounding box center [210, 199] width 30 height 10
click at [195, 199] on input "Speaker 1" at bounding box center [182, 198] width 23 height 23
radio input "true"
click at [434, 256] on span "Aplicar" at bounding box center [432, 258] width 28 height 10
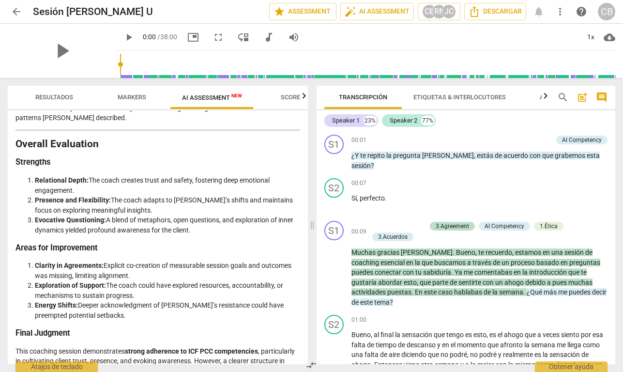
scroll to position [1614, 0]
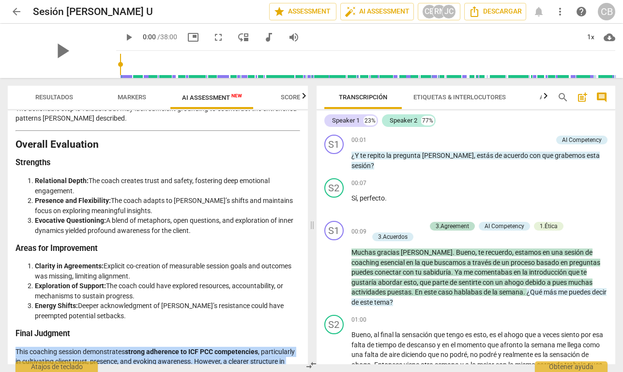
drag, startPoint x: 16, startPoint y: 302, endPoint x: 131, endPoint y: 361, distance: 128.1
click at [131, 330] on div "Disclaimer: AI can make mistakes. Consult a qualified mentor coach before actin…" at bounding box center [158, 237] width 300 height 254
copy p "This coaching session demonstrates strong adherence to ICF PCC competencies , p…"
click at [15, 13] on span "arrow_back" at bounding box center [17, 12] width 12 height 12
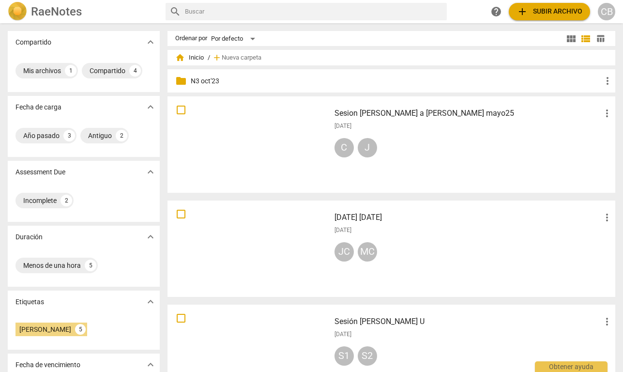
click at [15, 13] on img at bounding box center [17, 11] width 19 height 19
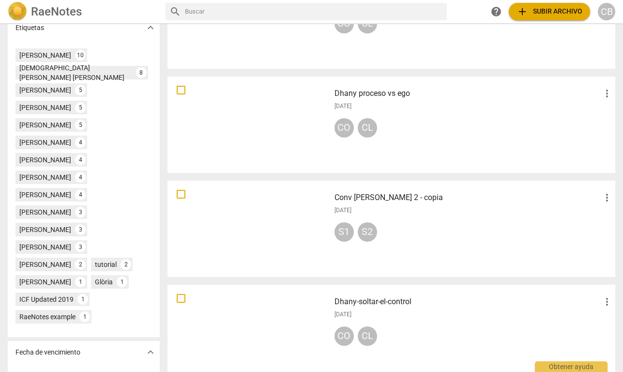
scroll to position [310, 0]
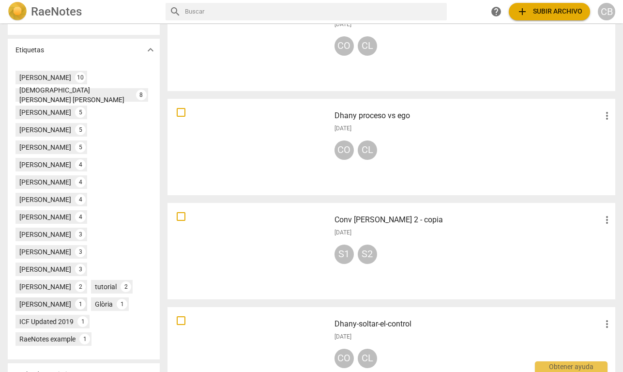
click at [40, 299] on div "[PERSON_NAME]" at bounding box center [45, 304] width 52 height 10
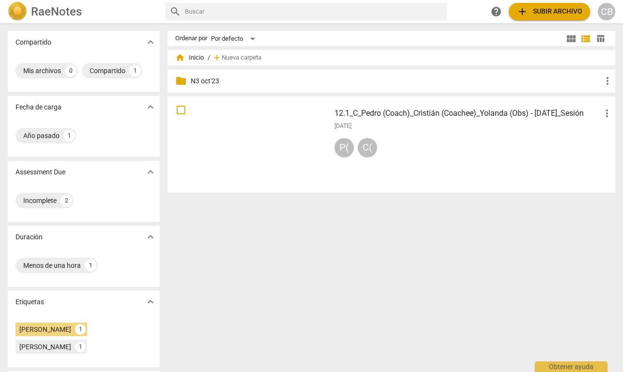
click at [16, 12] on img at bounding box center [17, 11] width 19 height 19
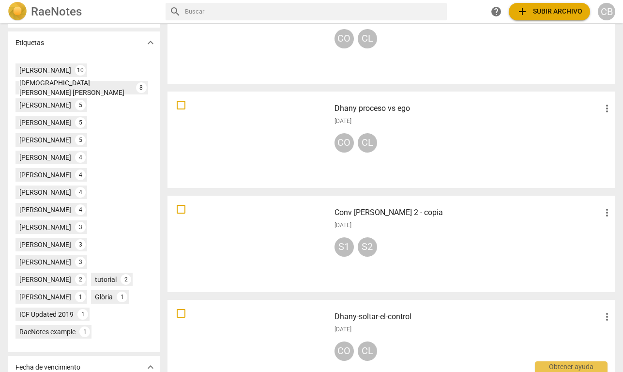
scroll to position [349, 0]
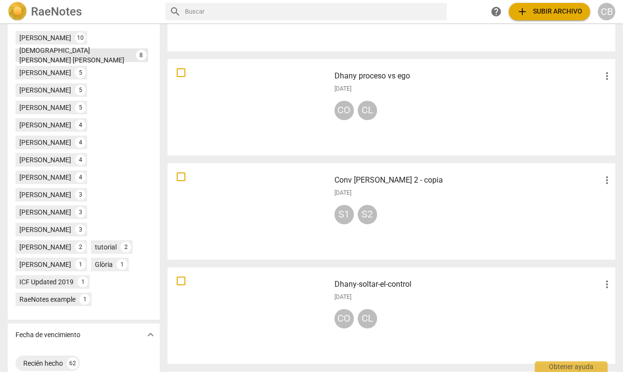
click at [55, 65] on div "[DEMOGRAPHIC_DATA][PERSON_NAME] [PERSON_NAME]" at bounding box center [75, 54] width 113 height 19
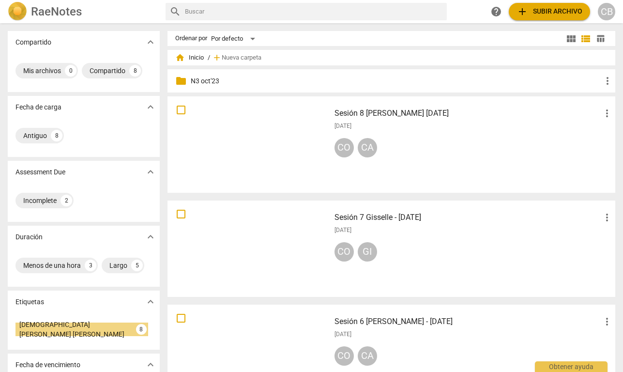
click at [300, 132] on div at bounding box center [249, 145] width 156 height 90
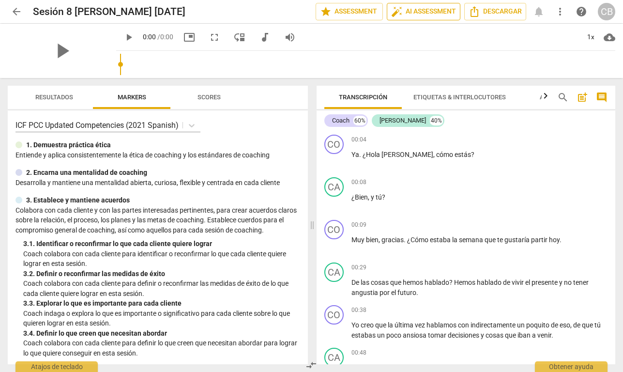
click at [434, 11] on span "auto_fix_high AI Assessment" at bounding box center [423, 12] width 65 height 12
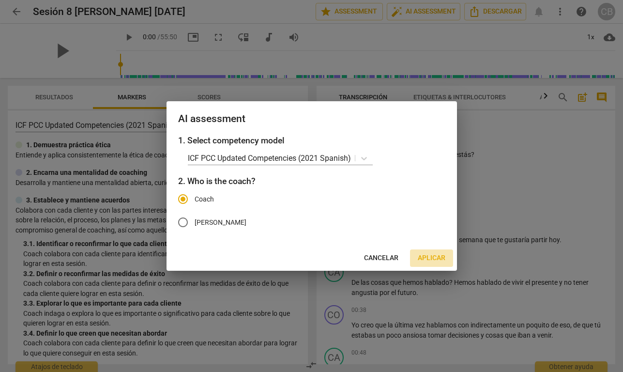
click at [431, 257] on span "Aplicar" at bounding box center [432, 258] width 28 height 10
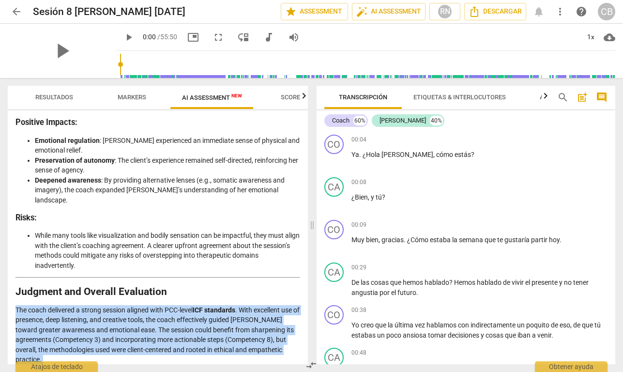
drag, startPoint x: 16, startPoint y: 285, endPoint x: 175, endPoint y: 356, distance: 173.7
click at [175, 330] on div "Disclaimer: AI can make mistakes. Consult a qualified mentor coach before actin…" at bounding box center [158, 237] width 300 height 254
copy div "The coach delivered a strong session aligned with PCC-level ICF standards . Wit…"
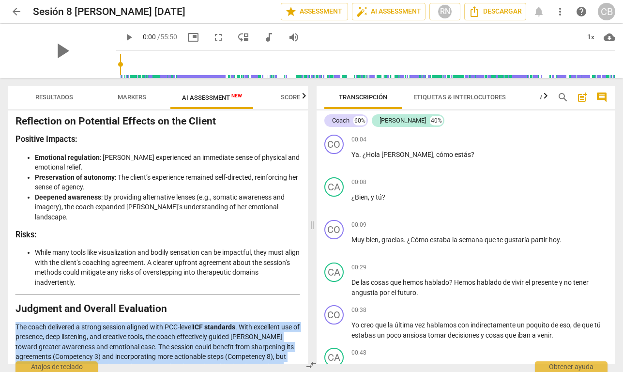
scroll to position [1647, 0]
click at [582, 98] on span "post_add" at bounding box center [582, 97] width 12 height 12
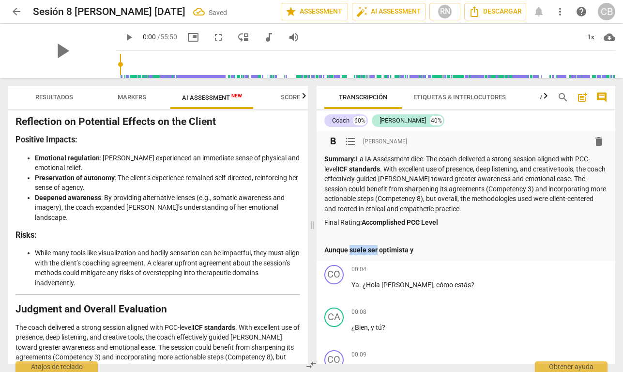
drag, startPoint x: 350, startPoint y: 246, endPoint x: 376, endPoint y: 246, distance: 26.6
click at [376, 246] on strong "Aunque suele ser optimista y" at bounding box center [368, 250] width 89 height 8
click at [432, 248] on p "Aunque tiende a ser optimista y" at bounding box center [466, 250] width 284 height 10
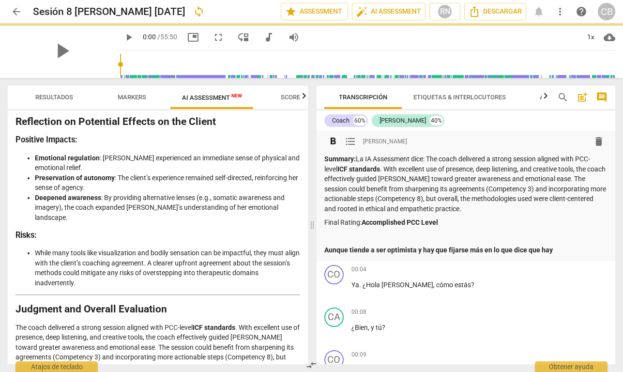
click at [482, 247] on strong "Aunque tiende a ser optimista y hay que fijarse más en lo que dice que hay" at bounding box center [438, 250] width 228 height 8
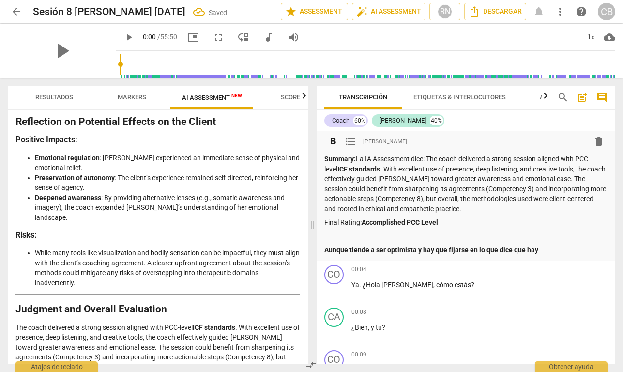
click at [546, 251] on p "Aunque tiende a ser optimista y hay que fijarse en lo que dice que hay" at bounding box center [466, 250] width 284 height 10
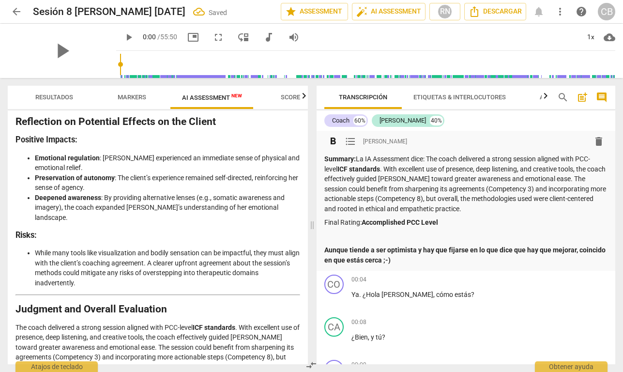
click at [374, 256] on strong "Aunque tiende a ser optimista y hay que fijarse en lo que dice que hay que mejo…" at bounding box center [465, 255] width 283 height 18
click at [434, 257] on p "Aunque tiende a ser optimista y hay que fijarse en lo que dice que hay que mejo…" at bounding box center [466, 255] width 284 height 20
click at [458, 232] on p at bounding box center [466, 236] width 284 height 10
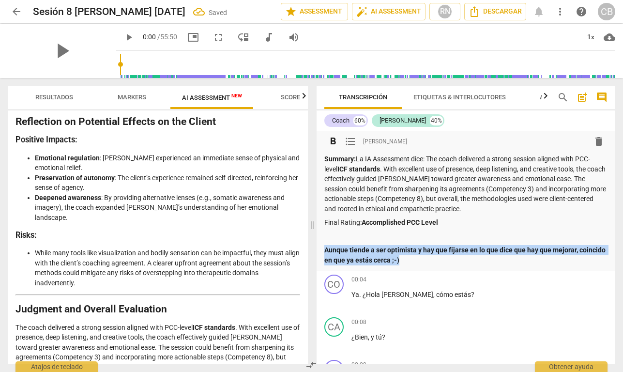
drag, startPoint x: 427, startPoint y: 257, endPoint x: 323, endPoint y: 250, distance: 103.8
click at [323, 250] on div "format_bold format_list_bulleted [PERSON_NAME] delete Summary: La IA Assessment…" at bounding box center [465, 201] width 299 height 140
copy strong "Aunque tiende a ser optimista y hay que fijarse en lo que dice que hay que mejo…"
click at [16, 11] on span "arrow_back" at bounding box center [17, 12] width 12 height 12
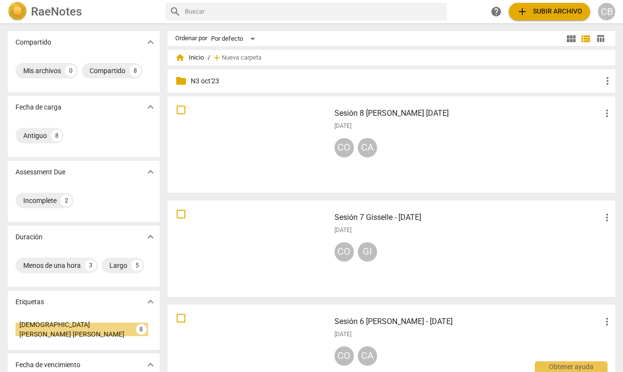
click at [418, 124] on div "[DATE]" at bounding box center [473, 126] width 278 height 8
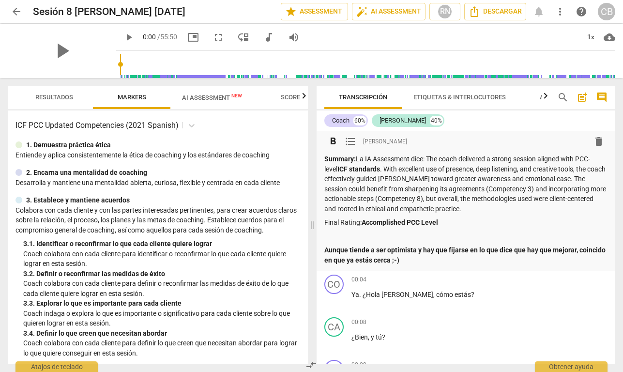
click at [434, 258] on p "Aunque tiende a ser optimista y hay que fijarse en lo que dice que hay que mejo…" at bounding box center [466, 255] width 284 height 20
click at [17, 10] on span "arrow_back" at bounding box center [17, 12] width 12 height 12
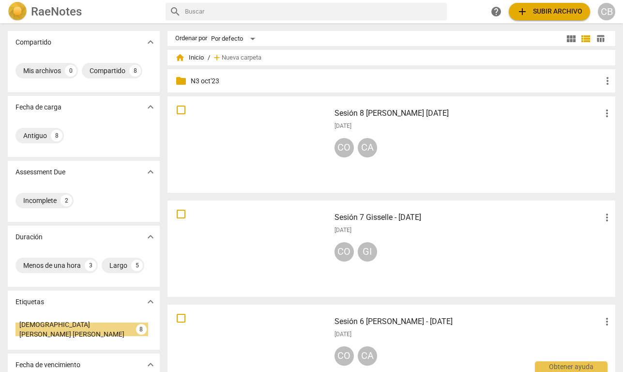
click at [13, 8] on img at bounding box center [17, 11] width 19 height 19
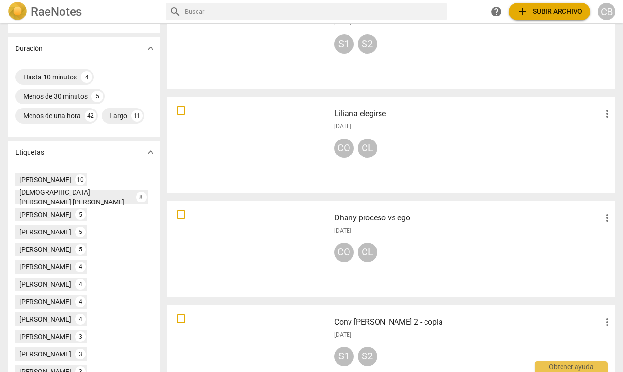
scroll to position [241, 0]
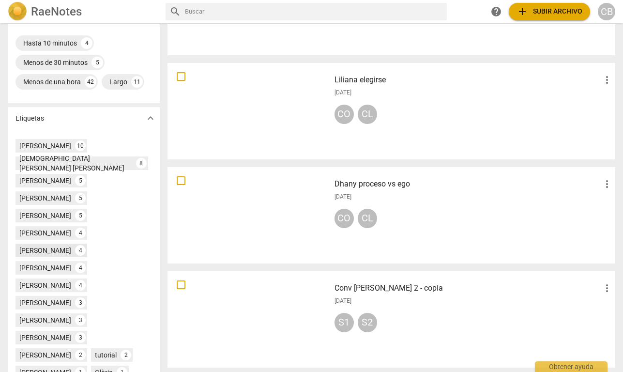
click at [53, 245] on div "[PERSON_NAME]" at bounding box center [45, 250] width 52 height 10
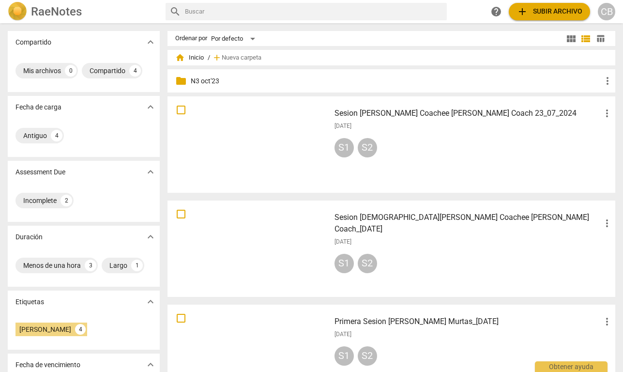
click at [274, 133] on div at bounding box center [249, 145] width 156 height 90
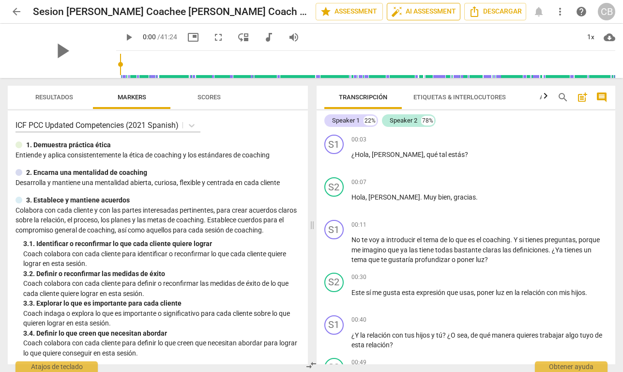
click at [430, 11] on span "auto_fix_high AI Assessment" at bounding box center [423, 12] width 65 height 12
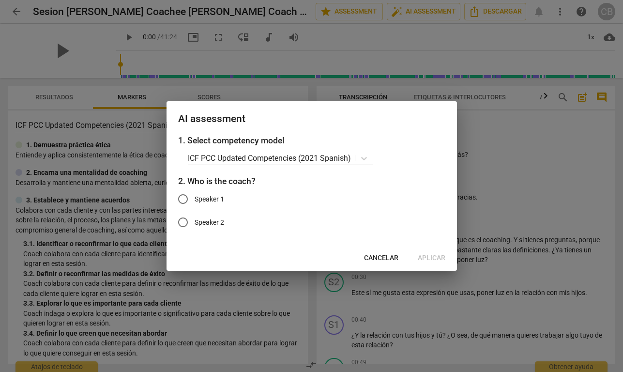
click at [212, 200] on span "Speaker 1" at bounding box center [210, 199] width 30 height 10
click at [195, 200] on input "Speaker 1" at bounding box center [182, 198] width 23 height 23
radio input "true"
click at [432, 257] on span "Aplicar" at bounding box center [432, 258] width 28 height 10
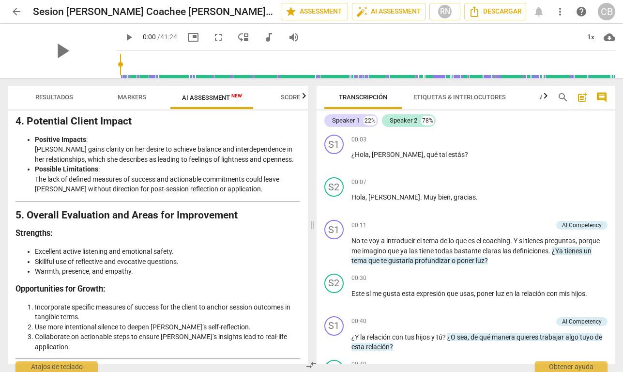
drag, startPoint x: 16, startPoint y: 302, endPoint x: 251, endPoint y: 351, distance: 239.6
copy p "[PERSON_NAME]’s overall coaching performance aligns well with the ICF PCC Updat…"
click at [583, 94] on span "post_add" at bounding box center [582, 97] width 12 height 12
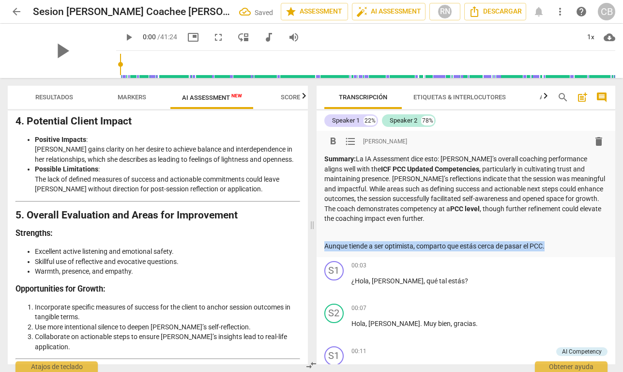
drag, startPoint x: 557, startPoint y: 244, endPoint x: 291, endPoint y: 243, distance: 266.1
click at [291, 243] on div "Resultados Markers AI Assessment New Scores Disclaimer: AI can make mistakes. C…" at bounding box center [311, 225] width 623 height 294
click at [331, 140] on span "format_bold" at bounding box center [333, 141] width 12 height 12
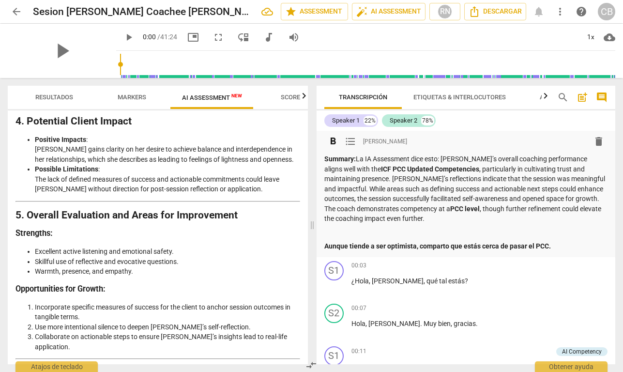
click at [499, 221] on p "Summary: La IA Assessment dice esto: [PERSON_NAME]’s overall coaching performan…" at bounding box center [466, 189] width 284 height 70
click at [15, 14] on span "arrow_back" at bounding box center [17, 12] width 12 height 12
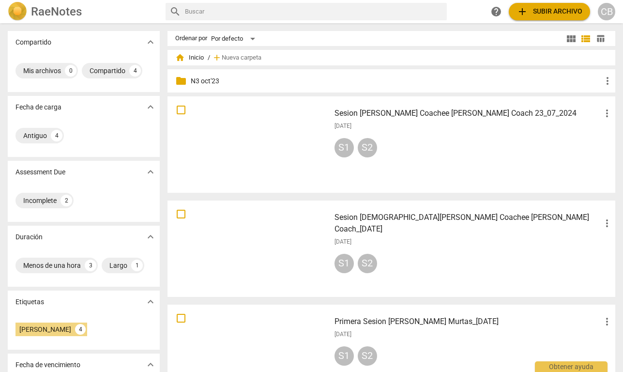
click at [603, 13] on div "CB" at bounding box center [606, 11] width 17 height 17
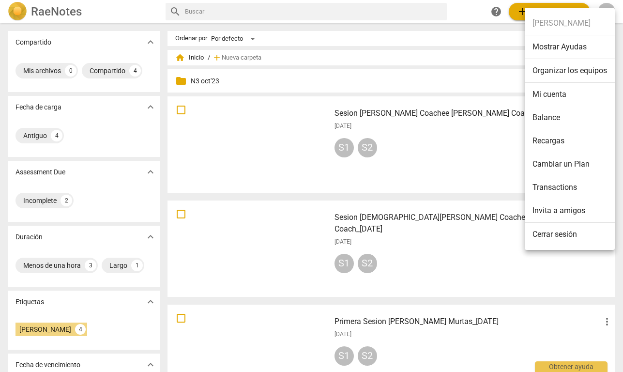
click at [545, 93] on li "Mi cuenta" at bounding box center [570, 94] width 90 height 23
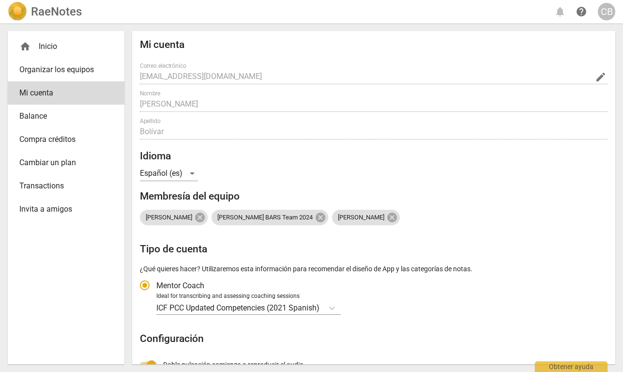
radio input "false"
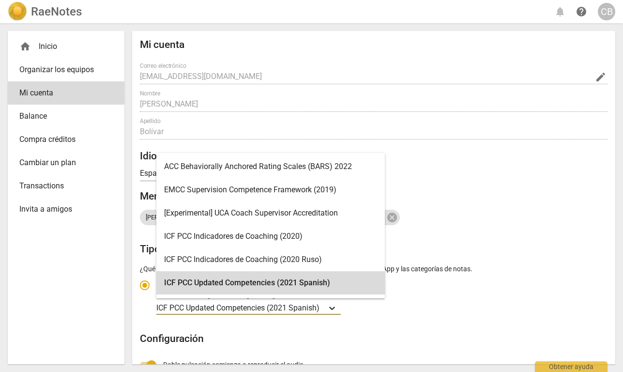
click at [334, 303] on icon "Tipo de cuenta" at bounding box center [332, 308] width 10 height 10
click at [0, 0] on input "Ideal for transcribing and assessing coaching sessions ICF PCC Updated Competen…" at bounding box center [0, 0] width 0 height 0
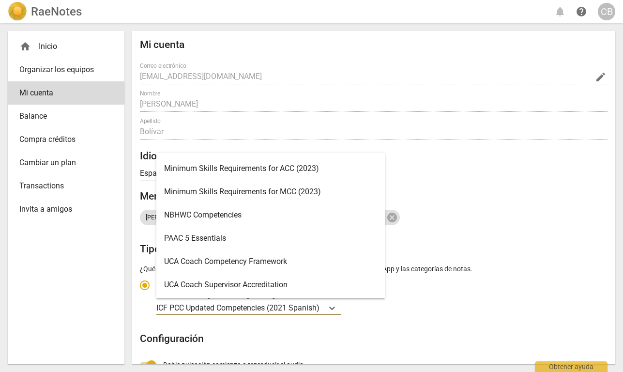
scroll to position [252, 0]
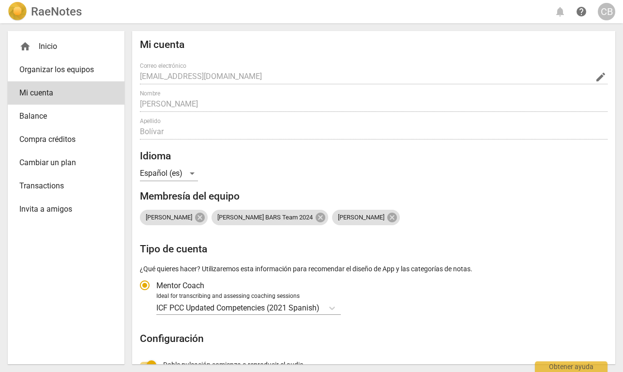
click at [456, 163] on div "Mi cuenta Correo electrónico [EMAIL_ADDRESS][DOMAIN_NAME] edit Nombre [PERSON_N…" at bounding box center [373, 277] width 467 height 477
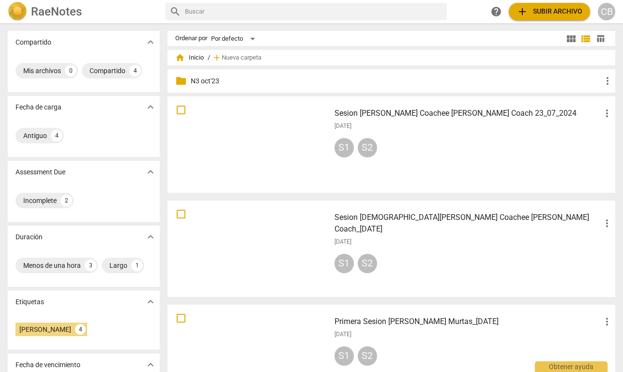
click at [21, 9] on img at bounding box center [17, 11] width 19 height 19
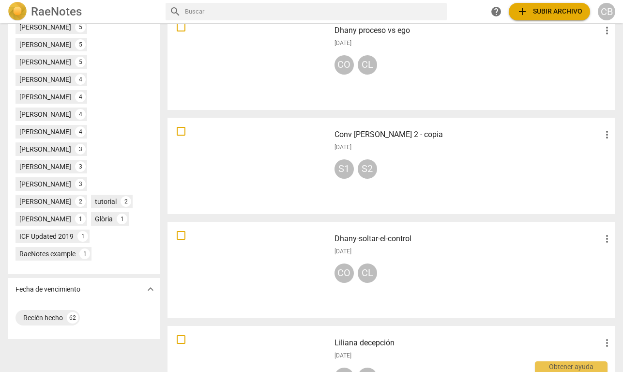
scroll to position [371, 0]
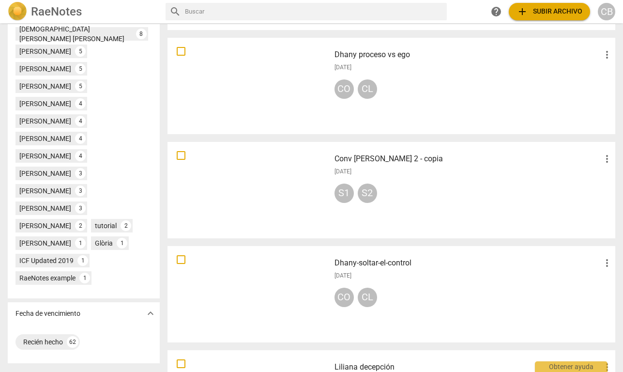
click at [68, 21] on div "[PERSON_NAME]" at bounding box center [45, 17] width 52 height 10
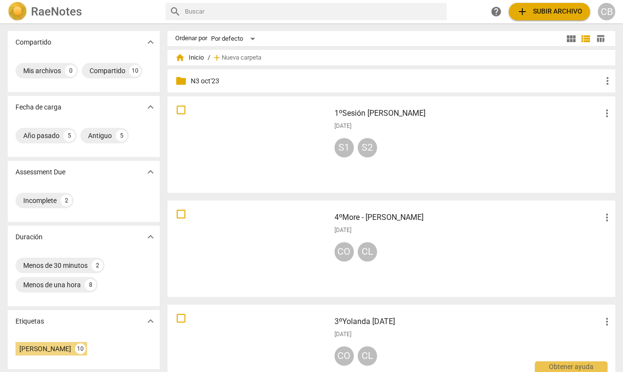
click at [271, 138] on div at bounding box center [249, 145] width 156 height 90
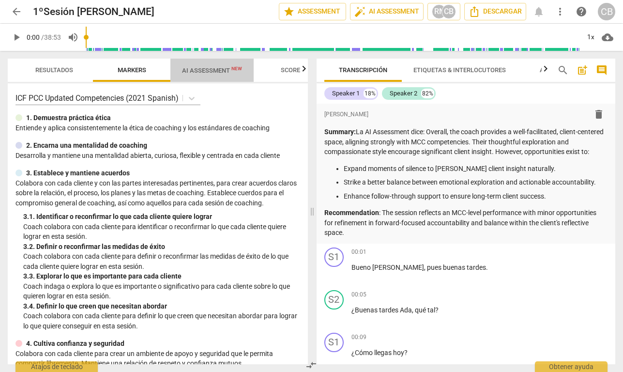
click at [210, 69] on span "AI Assessment New" at bounding box center [212, 70] width 60 height 7
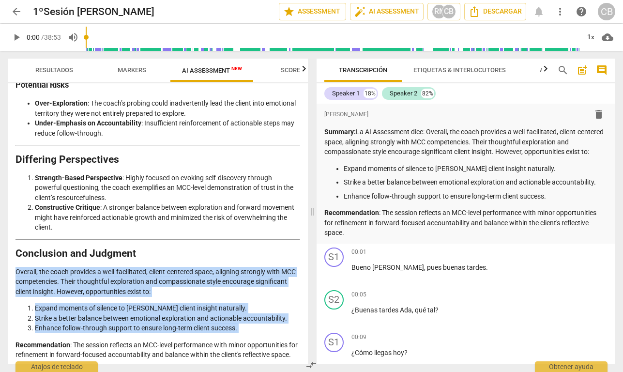
drag, startPoint x: 16, startPoint y: 258, endPoint x: 234, endPoint y: 322, distance: 226.5
click at [48, 284] on p "Overall, the coach provides a well-facilitated, client-centered space, aligning…" at bounding box center [157, 282] width 285 height 30
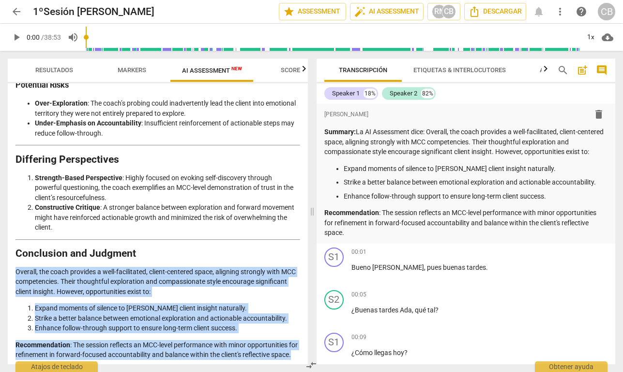
drag, startPoint x: 16, startPoint y: 260, endPoint x: 48, endPoint y: 354, distance: 99.6
click at [17, 12] on span "arrow_back" at bounding box center [17, 12] width 12 height 12
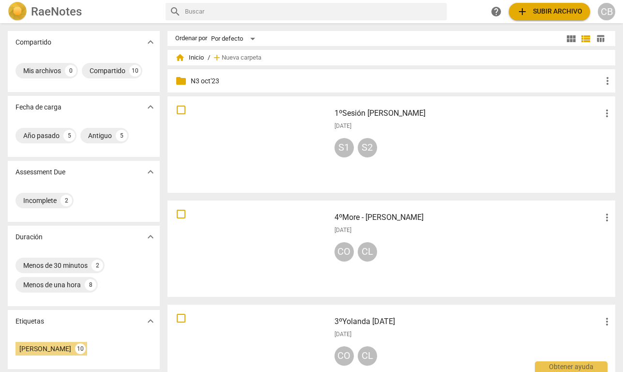
click at [17, 12] on img at bounding box center [17, 11] width 19 height 19
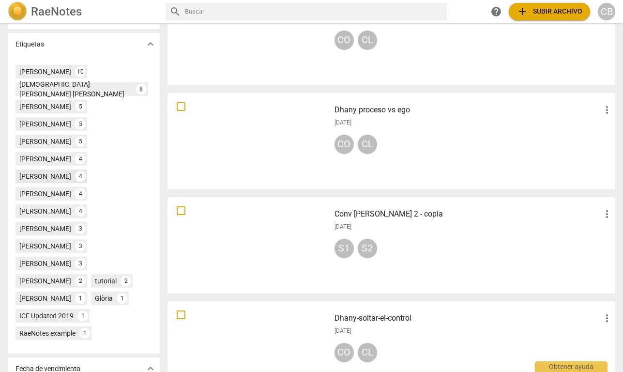
scroll to position [328, 0]
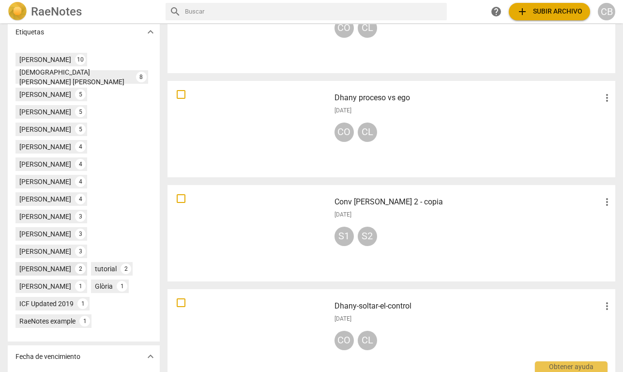
click at [41, 264] on div "[PERSON_NAME]" at bounding box center [45, 269] width 52 height 10
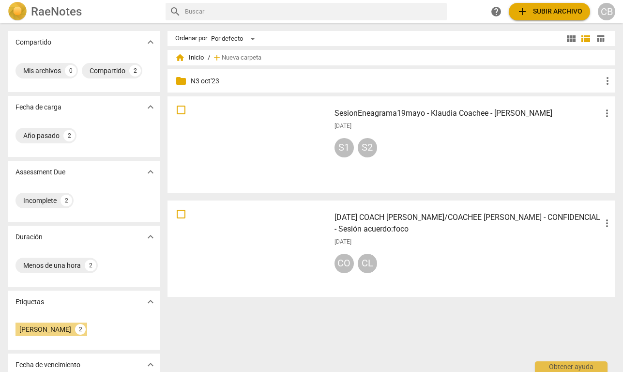
click at [294, 131] on div at bounding box center [249, 145] width 156 height 90
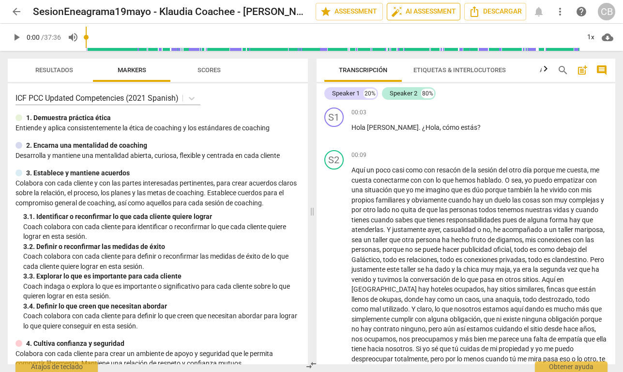
click at [424, 8] on span "auto_fix_high AI Assessment" at bounding box center [423, 12] width 65 height 12
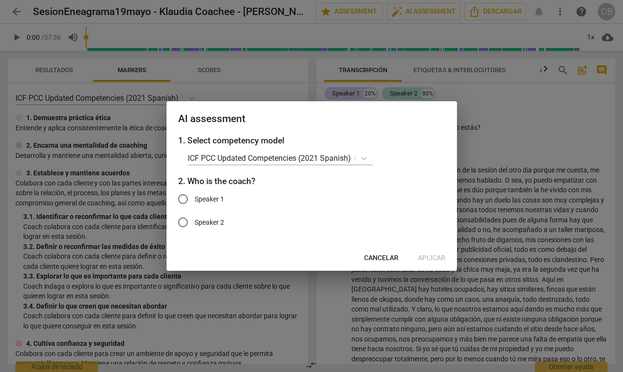
click at [219, 202] on span "Speaker 1" at bounding box center [210, 199] width 30 height 10
click at [195, 202] on input "Speaker 1" at bounding box center [182, 198] width 23 height 23
radio input "true"
click at [424, 258] on span "Aplicar" at bounding box center [432, 258] width 28 height 10
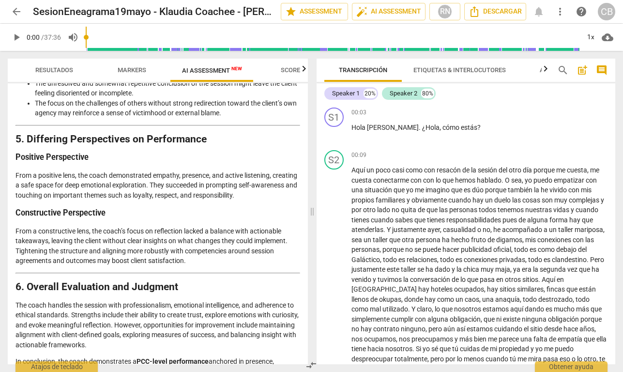
drag, startPoint x: 17, startPoint y: 275, endPoint x: 211, endPoint y: 347, distance: 206.8
click at [579, 69] on span "post_add" at bounding box center [582, 70] width 12 height 12
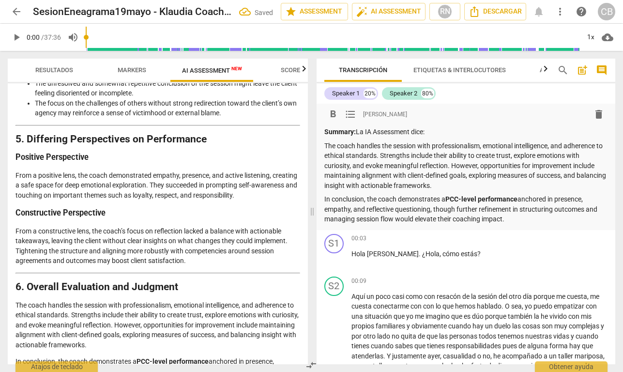
click at [475, 124] on div "format_bold format_list_bulleted [PERSON_NAME] delete Summary: La IA Assessment…" at bounding box center [466, 164] width 284 height 119
click at [15, 9] on span "arrow_back" at bounding box center [17, 12] width 12 height 12
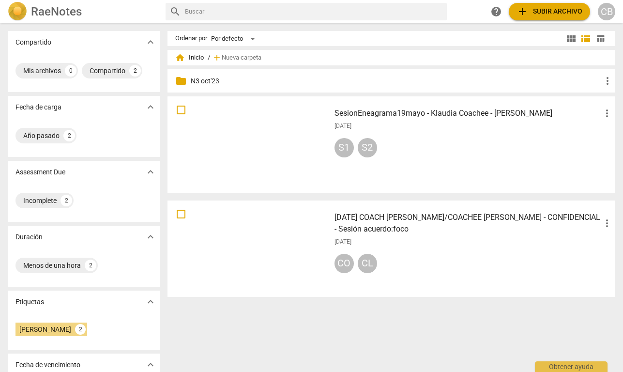
click at [19, 14] on img at bounding box center [17, 11] width 19 height 19
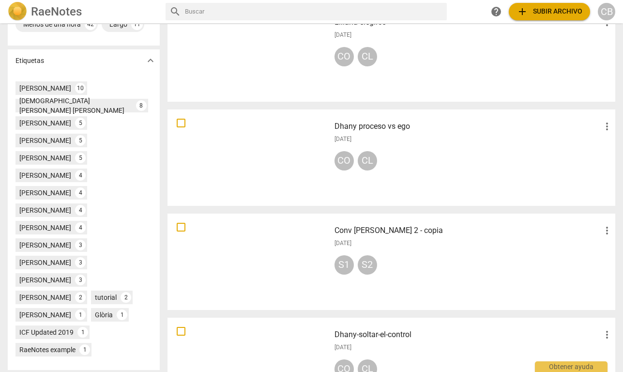
scroll to position [313, 0]
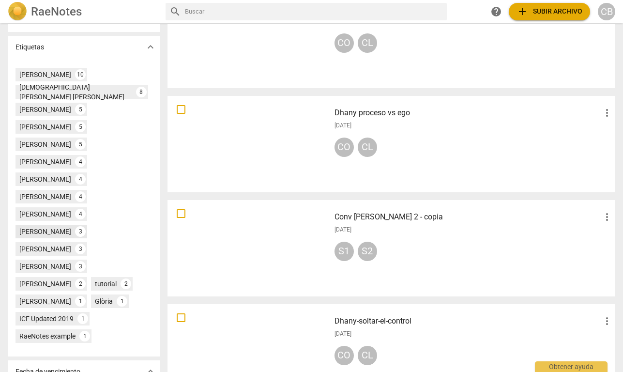
click at [43, 226] on div "[PERSON_NAME]" at bounding box center [45, 231] width 52 height 10
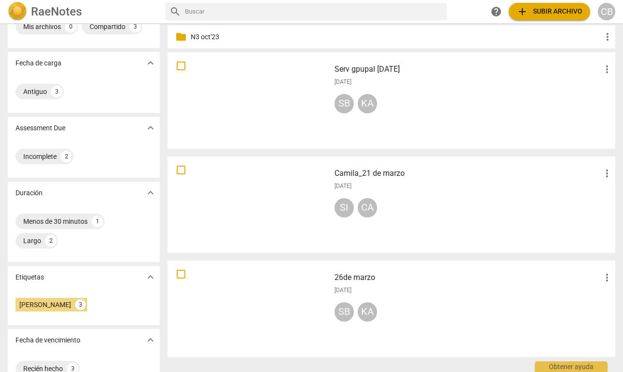
scroll to position [52, 0]
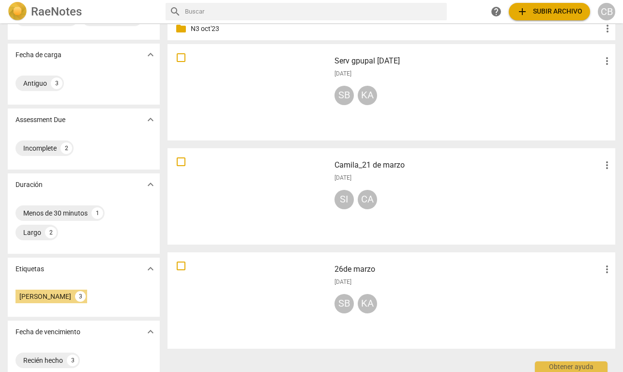
click at [280, 190] on div at bounding box center [249, 196] width 156 height 90
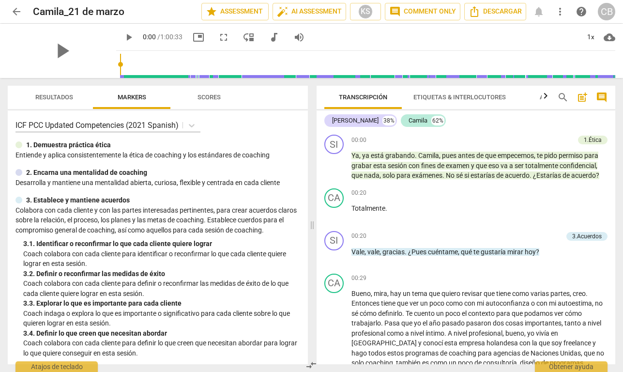
click at [18, 9] on span "arrow_back" at bounding box center [17, 12] width 12 height 12
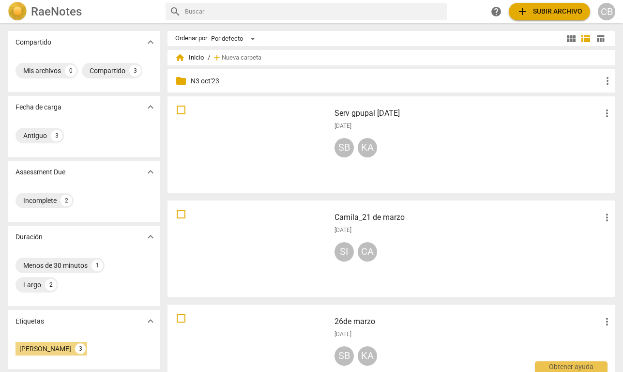
click at [17, 13] on img at bounding box center [17, 11] width 19 height 19
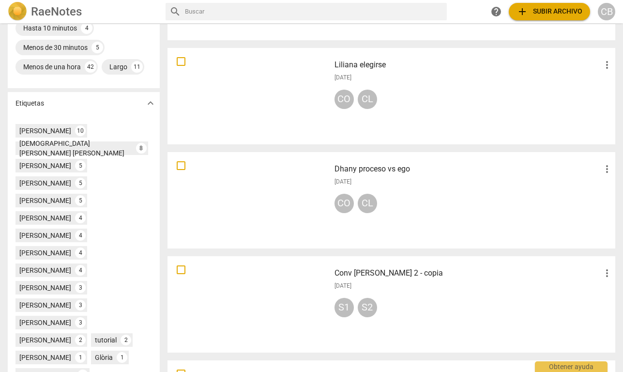
scroll to position [257, 0]
click at [39, 282] on div "[PERSON_NAME]" at bounding box center [45, 287] width 52 height 10
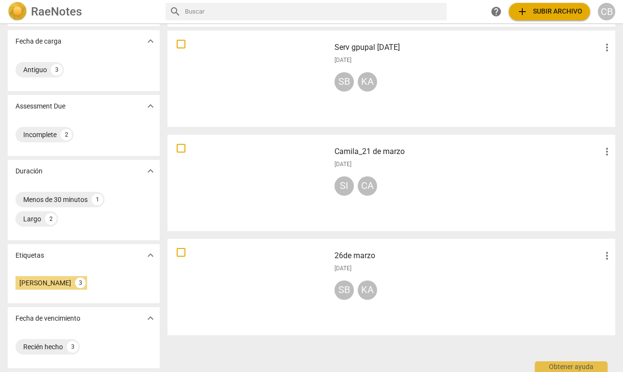
scroll to position [66, 0]
click at [217, 262] on div at bounding box center [249, 287] width 156 height 90
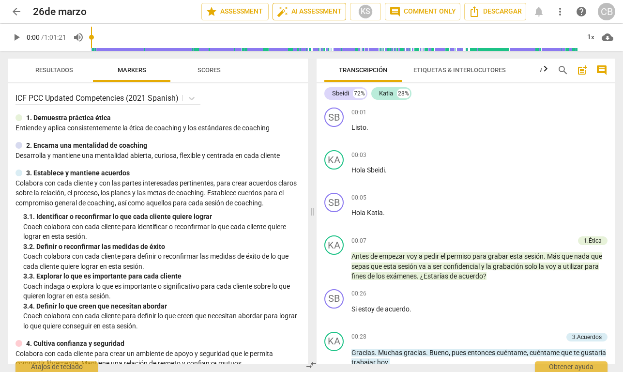
click at [324, 12] on span "auto_fix_high AI Assessment" at bounding box center [309, 12] width 65 height 12
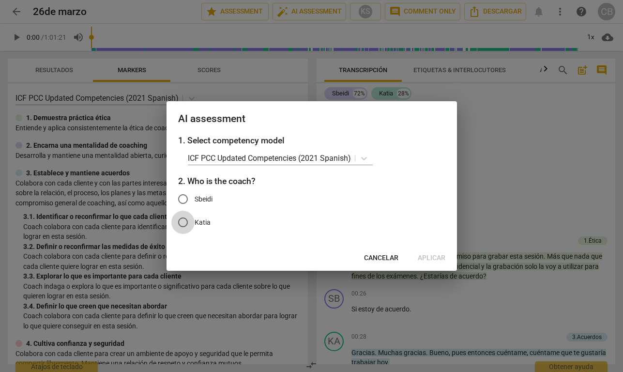
click at [185, 220] on input "Katia" at bounding box center [182, 221] width 23 height 23
radio input "true"
click at [433, 257] on span "Aplicar" at bounding box center [432, 258] width 28 height 10
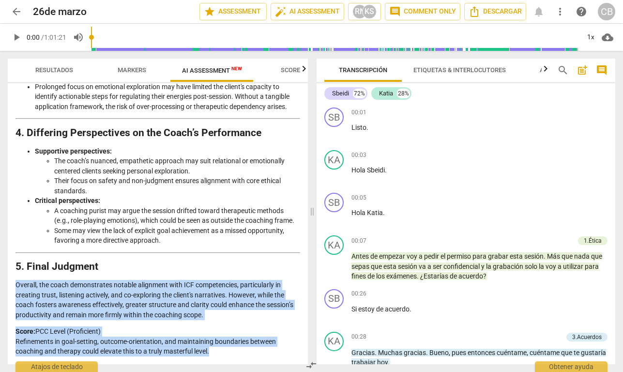
drag, startPoint x: 16, startPoint y: 285, endPoint x: 241, endPoint y: 347, distance: 233.4
click at [582, 66] on span "post_add" at bounding box center [582, 70] width 12 height 12
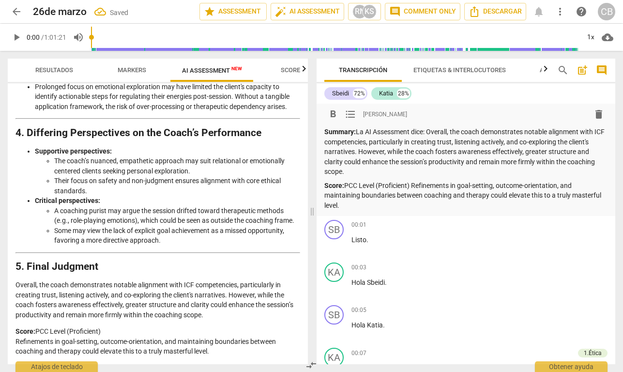
click at [381, 166] on p "Summary: La AI Assessment dice: Overall, the coach demonstrates notable alignme…" at bounding box center [466, 152] width 284 height 50
click at [18, 13] on span "arrow_back" at bounding box center [17, 12] width 12 height 12
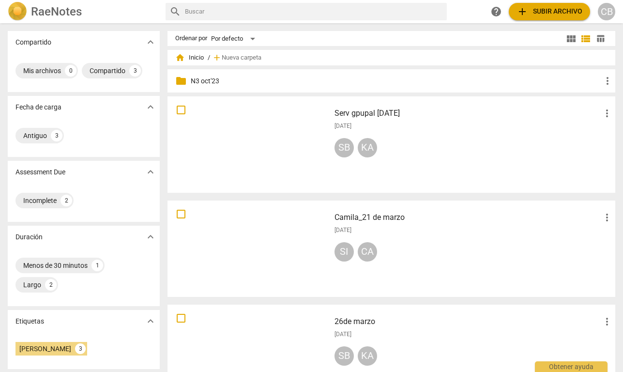
click at [17, 11] on img at bounding box center [17, 11] width 19 height 19
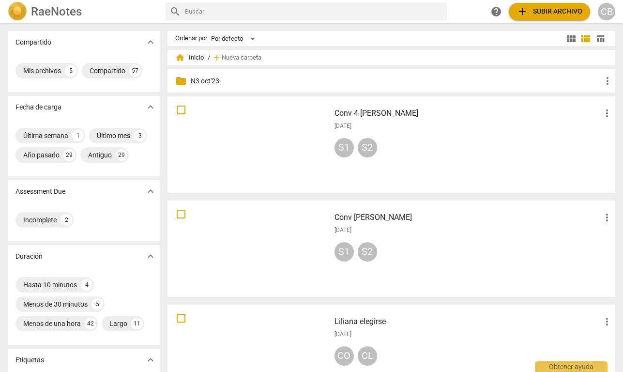
click at [19, 7] on img at bounding box center [17, 11] width 19 height 19
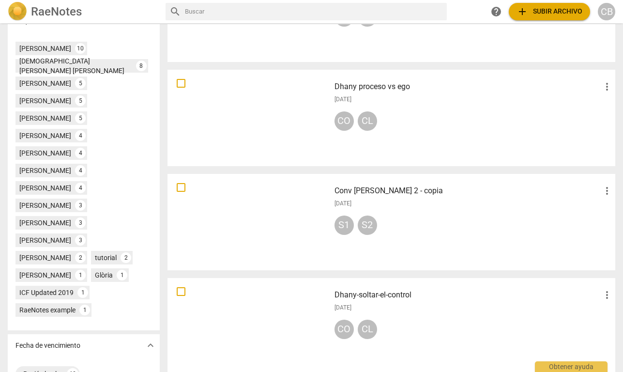
scroll to position [340, 0]
click at [605, 10] on div "CB" at bounding box center [606, 11] width 17 height 17
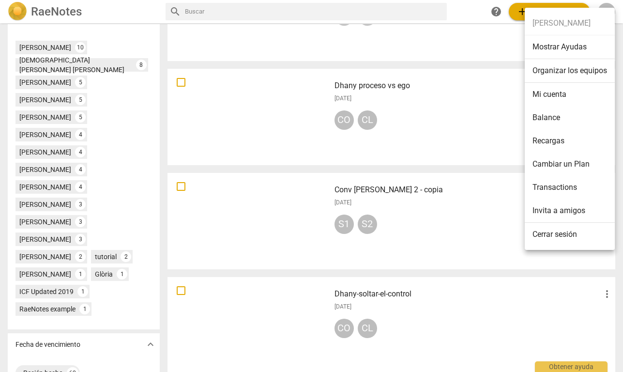
click at [550, 115] on li "Balance" at bounding box center [570, 117] width 90 height 23
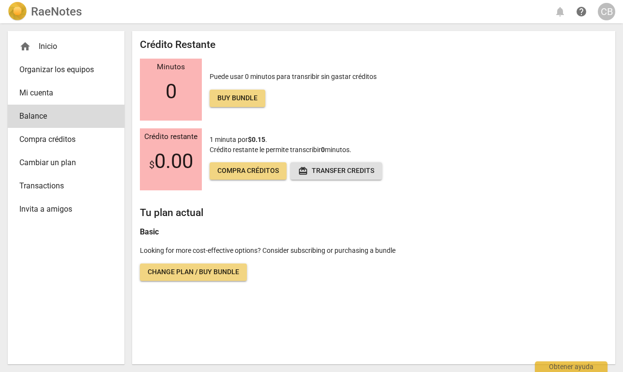
click at [67, 162] on span "Cambiar un plan" at bounding box center [62, 163] width 86 height 12
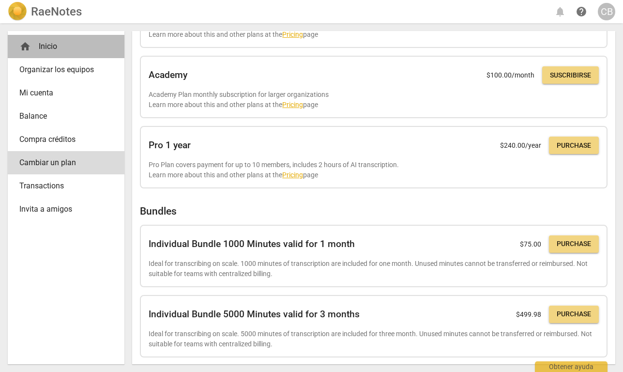
click at [52, 46] on div "home Inicio" at bounding box center [62, 47] width 86 height 12
